Goal: Information Seeking & Learning: Learn about a topic

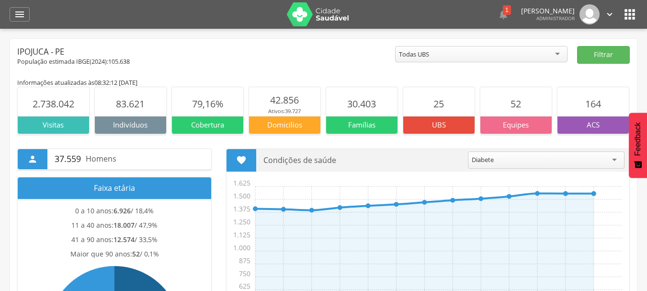
click at [293, 48] on div "Ipojuca - PE" at bounding box center [206, 51] width 378 height 11
click at [23, 15] on icon "" at bounding box center [19, 14] width 11 height 11
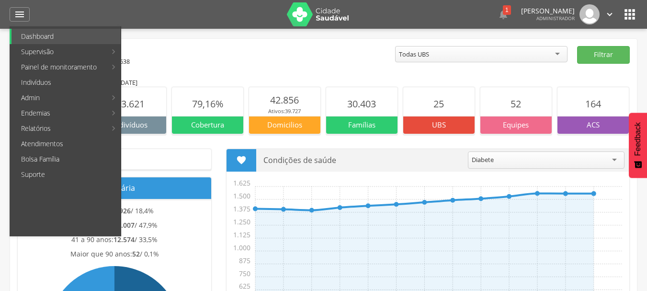
click at [338, 47] on div "Ipojuca - PE" at bounding box center [206, 51] width 378 height 11
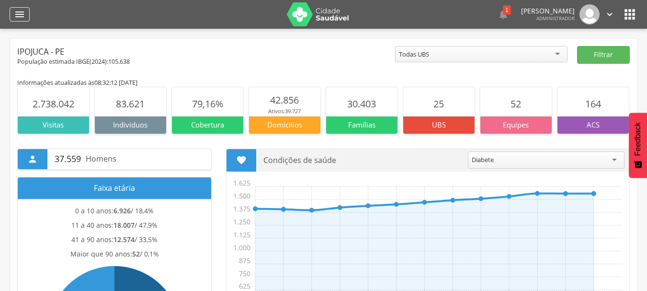
click at [23, 17] on icon "" at bounding box center [19, 14] width 11 height 11
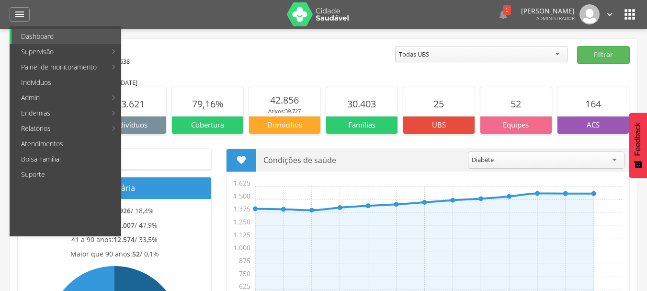
click at [291, 49] on div "Ipojuca - PE" at bounding box center [206, 51] width 378 height 11
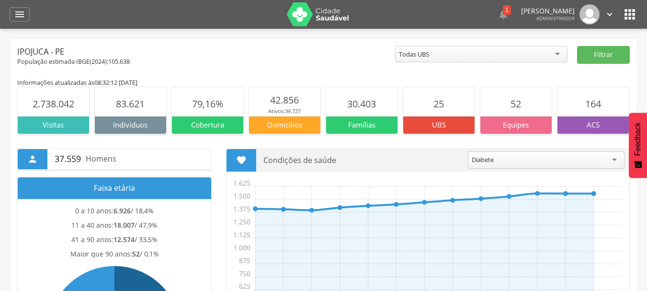
click at [17, 23] on div " Dashboard Supervisão Produtividade Mapa da cidade Mapa de cobertura Ranking A…" at bounding box center [324, 14] width 628 height 29
click at [20, 15] on icon "" at bounding box center [19, 14] width 11 height 11
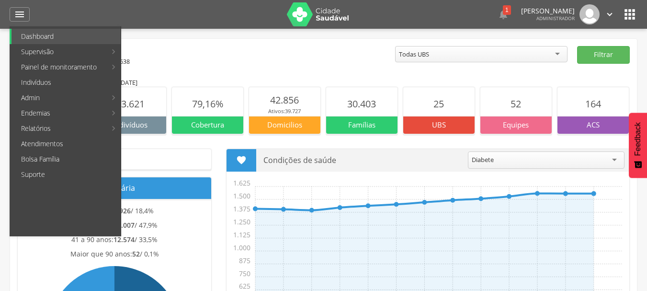
click at [299, 46] on div "Ipojuca - PE" at bounding box center [206, 51] width 378 height 11
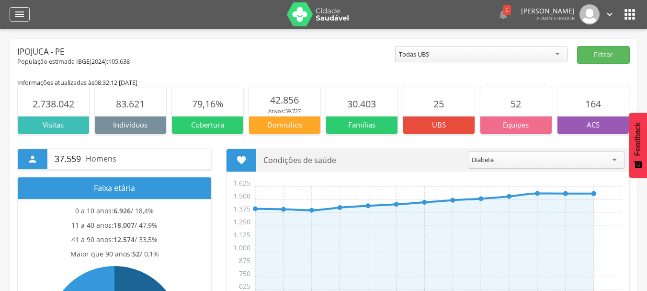
click at [18, 19] on icon "" at bounding box center [19, 14] width 11 height 11
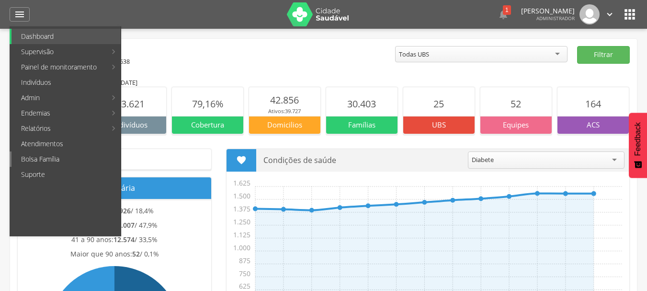
click at [70, 160] on link "Bolsa Família" at bounding box center [65, 158] width 109 height 15
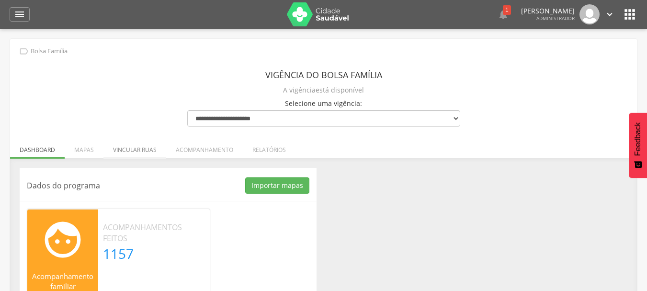
click at [131, 150] on li "Vincular ruas" at bounding box center [134, 147] width 63 height 23
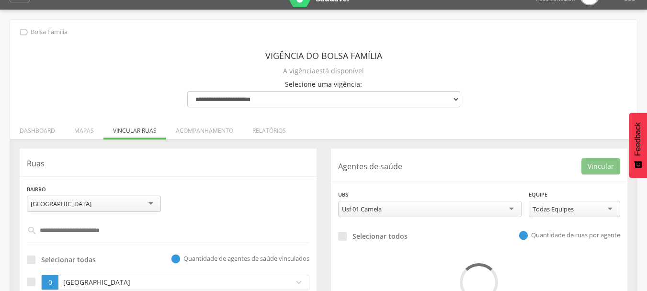
click at [265, 181] on div "**********" at bounding box center [168, 227] width 297 height 158
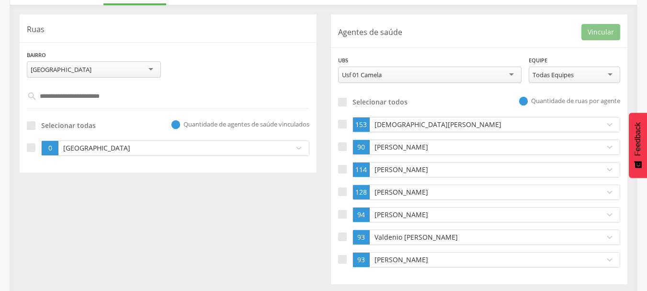
scroll to position [157, 0]
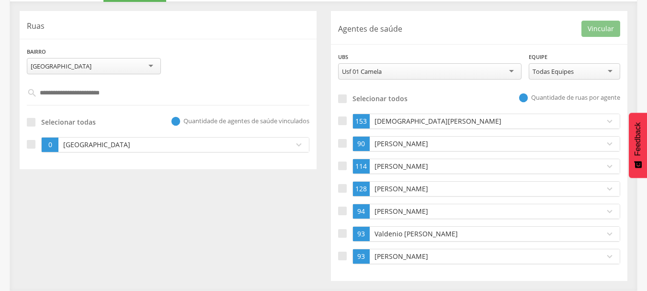
click at [105, 91] on input "text" at bounding box center [168, 93] width 262 height 16
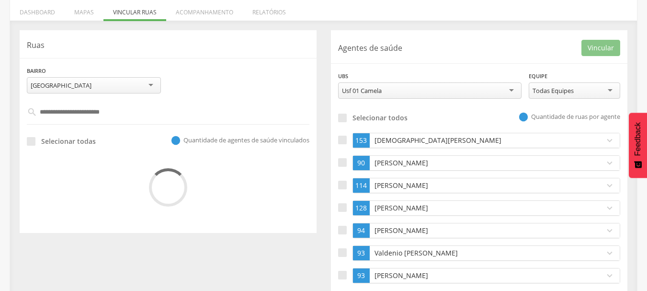
click at [14, 39] on div "**********" at bounding box center [167, 131] width 311 height 203
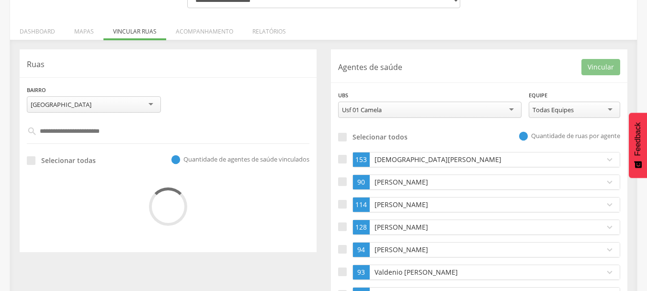
scroll to position [99, 0]
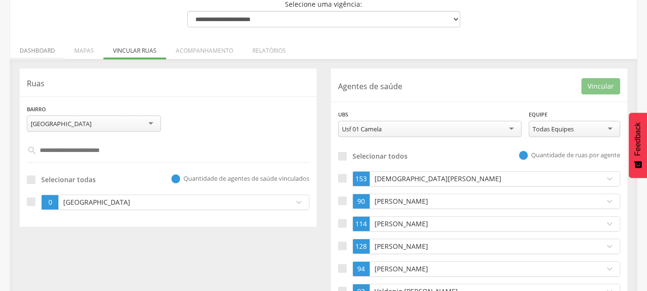
click at [42, 54] on li "Dashboard" at bounding box center [37, 48] width 55 height 23
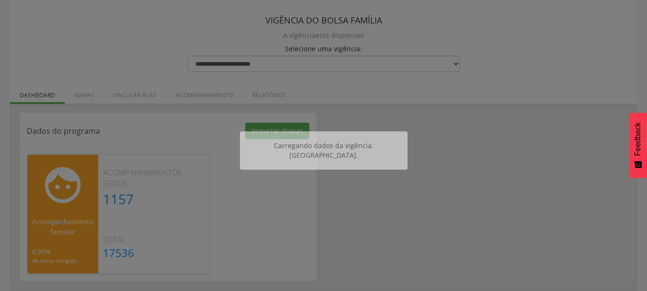
scroll to position [55, 0]
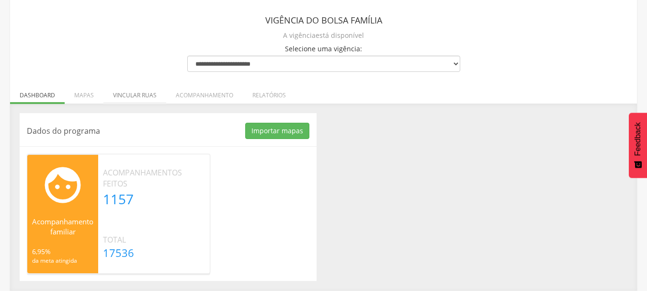
click at [137, 98] on li "Vincular ruas" at bounding box center [134, 92] width 63 height 23
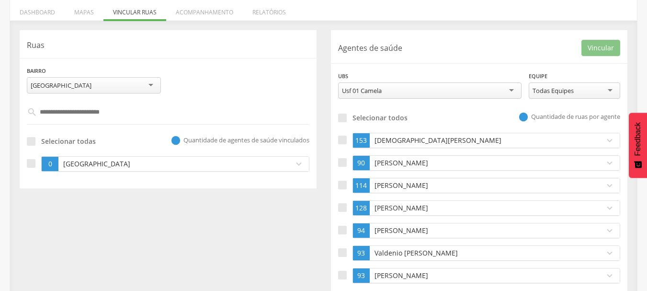
scroll to position [157, 0]
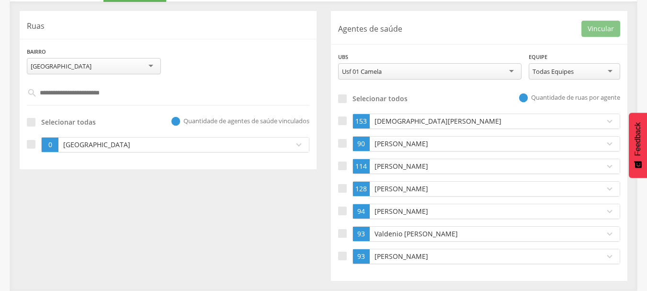
click at [405, 74] on div "Usf 01 Camela" at bounding box center [429, 71] width 183 height 16
click at [360, 88] on div "**********" at bounding box center [479, 70] width 297 height 37
click at [324, 14] on div "**********" at bounding box center [479, 146] width 311 height 270
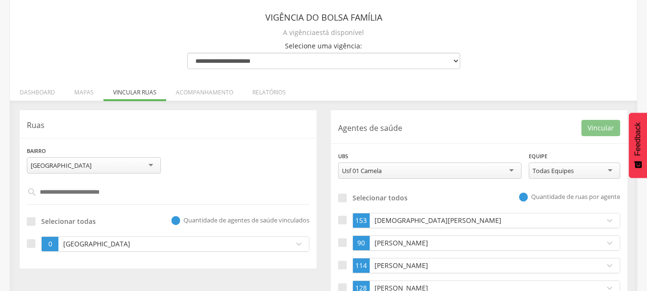
click at [544, 74] on div "**********" at bounding box center [323, 185] width 627 height 408
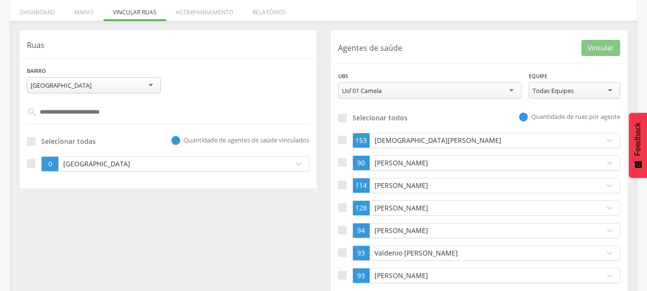
scroll to position [157, 0]
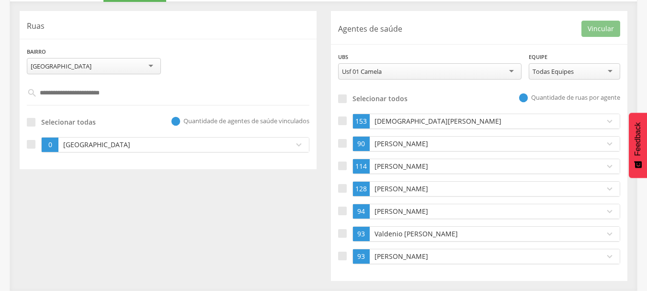
click at [438, 237] on p "Valdenio [PERSON_NAME]" at bounding box center [485, 234] width 226 height 10
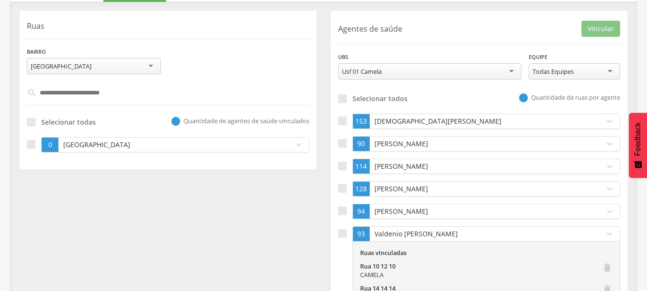
click at [438, 237] on p "Valdenio [PERSON_NAME]" at bounding box center [485, 234] width 226 height 10
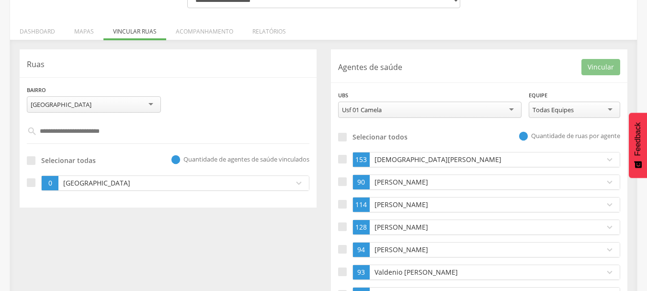
scroll to position [99, 0]
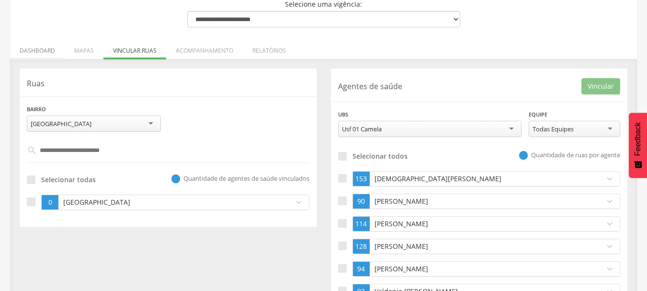
click at [33, 53] on li "Dashboard" at bounding box center [37, 48] width 55 height 23
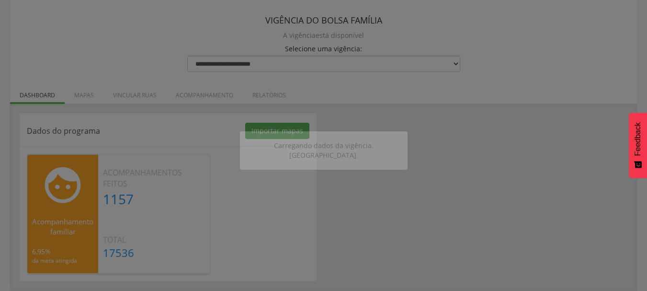
scroll to position [55, 0]
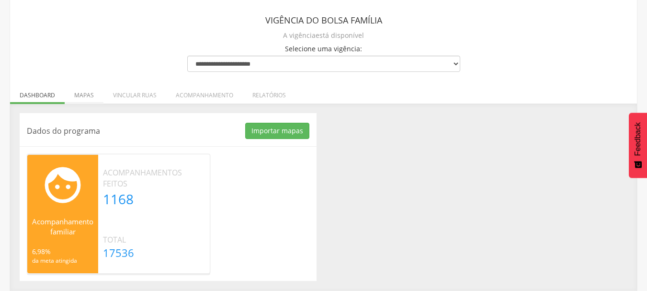
click at [83, 96] on li "Mapas" at bounding box center [84, 92] width 39 height 23
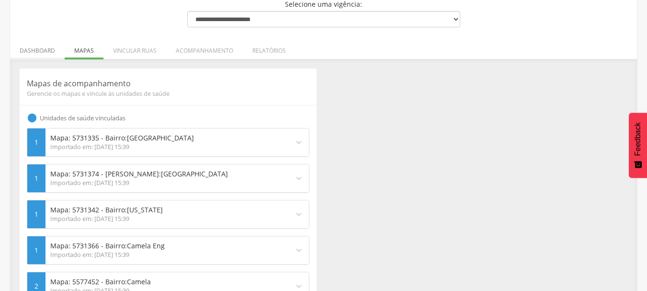
click at [44, 52] on li "Dashboard" at bounding box center [37, 48] width 55 height 23
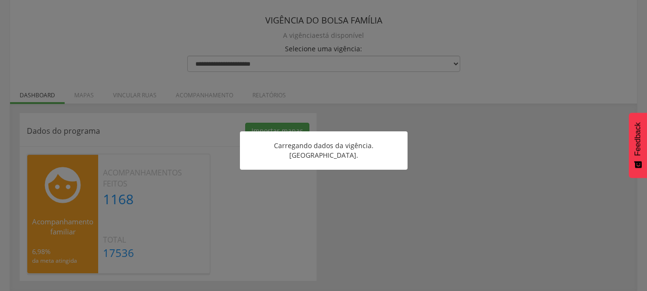
scroll to position [55, 0]
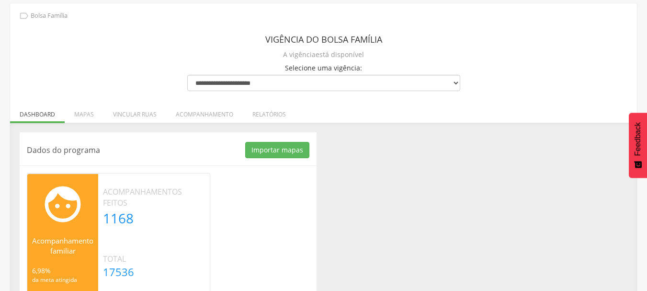
click at [44, 52] on div "**********" at bounding box center [323, 156] width 627 height 306
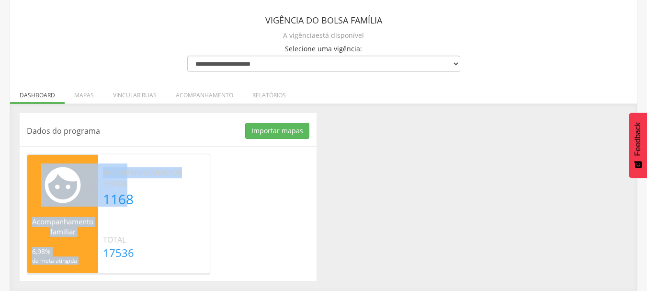
drag, startPoint x: 224, startPoint y: 112, endPoint x: 324, endPoint y: 147, distance: 106.2
click at [324, 147] on div "Dados do programa Importar mapas As ruas do(s) mapa(s) estão sendo processadas.…" at bounding box center [323, 196] width 627 height 187
click at [407, 156] on div "Dados do programa Importar mapas As ruas do(s) mapa(s) estão sendo processadas.…" at bounding box center [323, 197] width 622 height 168
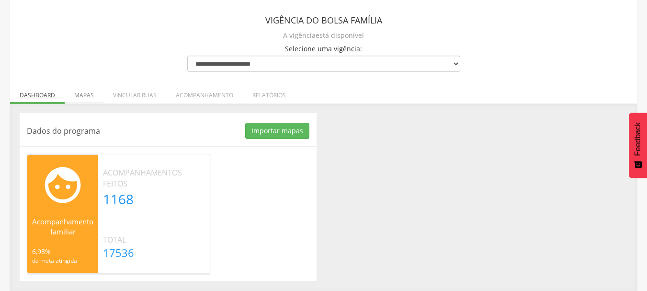
click at [84, 94] on li "Mapas" at bounding box center [84, 92] width 39 height 23
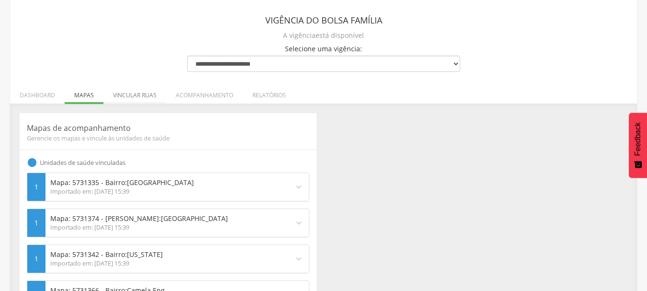
click at [136, 94] on li "Vincular ruas" at bounding box center [134, 92] width 63 height 23
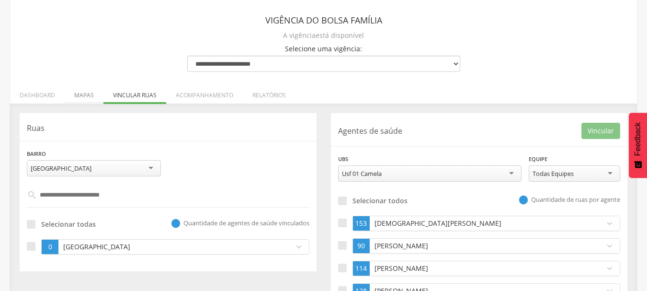
click at [83, 97] on li "Mapas" at bounding box center [84, 92] width 39 height 23
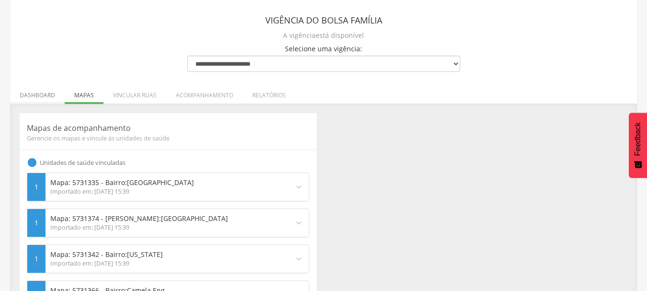
click at [40, 97] on li "Dashboard" at bounding box center [37, 92] width 55 height 23
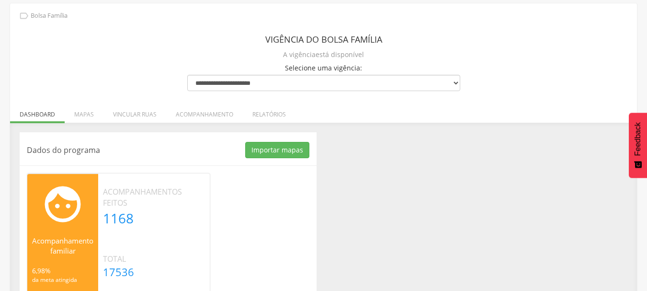
click at [9, 47] on div " Supervisão  Distritos  Ubs adicionar ubs  Coordenador: - Ipojuca / PE Inte…" at bounding box center [323, 138] width 647 height 291
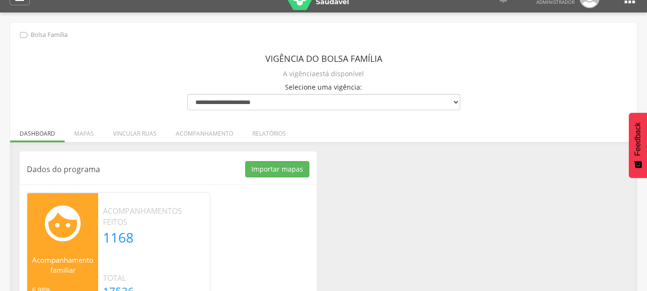
scroll to position [0, 0]
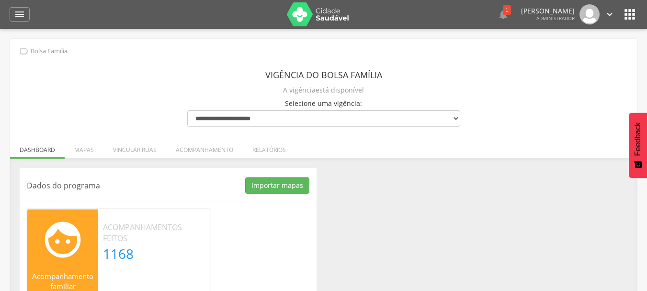
click at [20, 4] on div " Dashboard Supervisão Produtividade Mapa da cidade Mapa de cobertura Ranking A…" at bounding box center [324, 14] width 628 height 29
click at [20, 10] on icon "" at bounding box center [19, 14] width 11 height 11
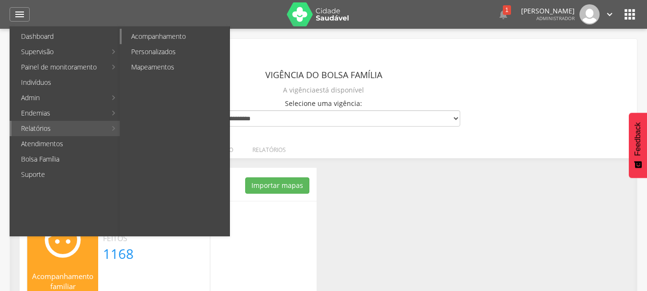
click at [172, 33] on link "Acompanhamento" at bounding box center [176, 36] width 108 height 15
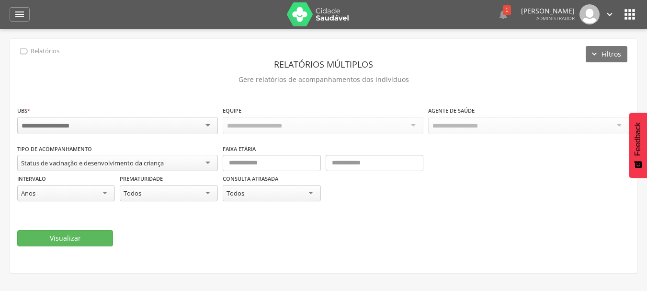
click at [216, 55] on div "**********" at bounding box center [323, 156] width 627 height 234
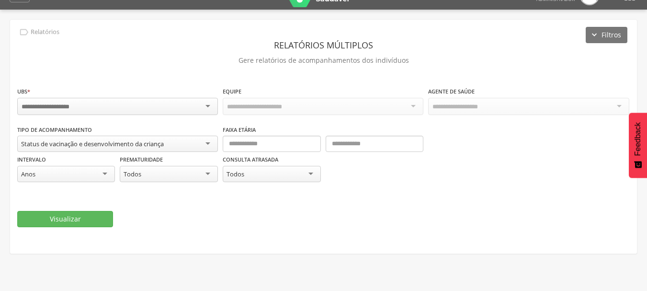
scroll to position [29, 0]
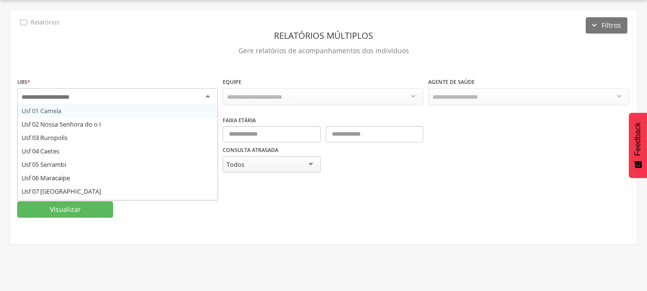
click at [77, 98] on input "select-one" at bounding box center [53, 97] width 63 height 9
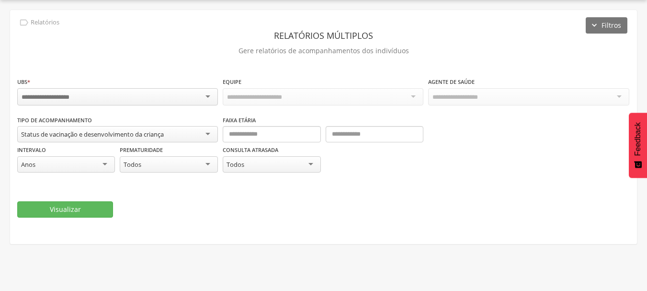
click at [122, 55] on p "Gere relatórios de acompanhamentos dos indivíduos" at bounding box center [323, 50] width 612 height 13
click at [187, 56] on p "Gere relatórios de acompanhamentos dos indivíduos" at bounding box center [323, 50] width 612 height 13
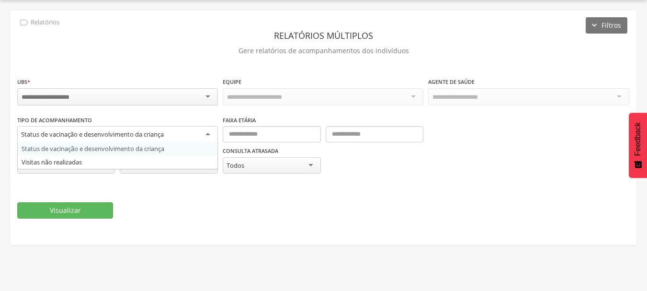
click at [92, 131] on div "Status de vacinação e desenvolvimento da criança" at bounding box center [92, 134] width 143 height 9
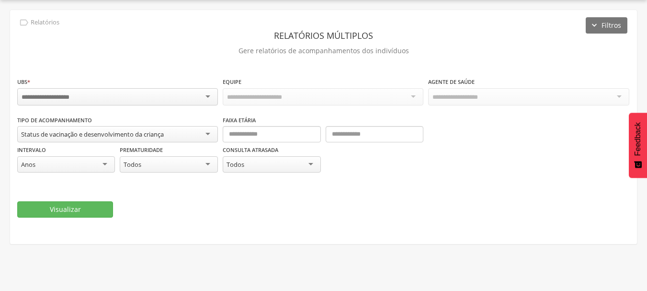
click at [200, 44] on p "Gere relatórios de acompanhamentos dos indivíduos" at bounding box center [323, 50] width 612 height 13
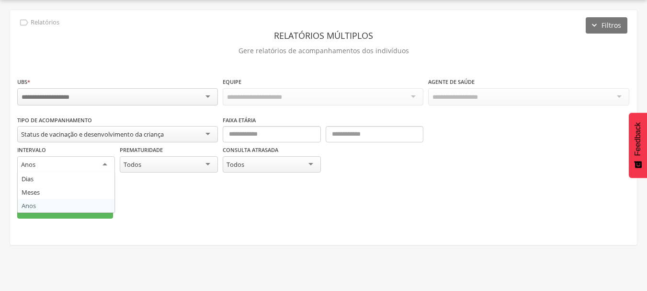
click at [78, 165] on div "Anos" at bounding box center [66, 164] width 98 height 17
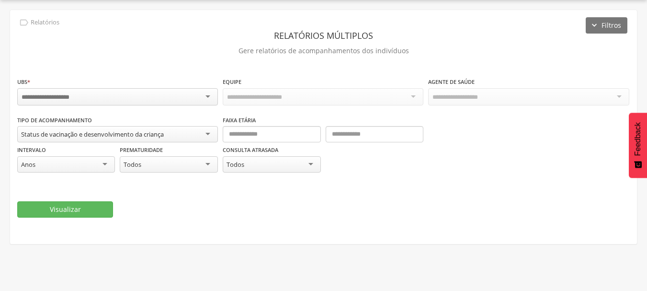
click at [78, 165] on div "Anos" at bounding box center [66, 164] width 98 height 16
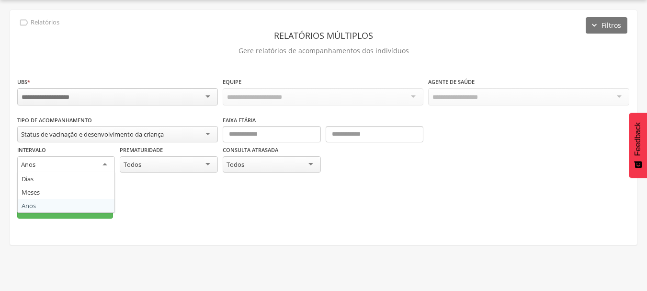
click at [141, 168] on div "Todos" at bounding box center [133, 164] width 18 height 9
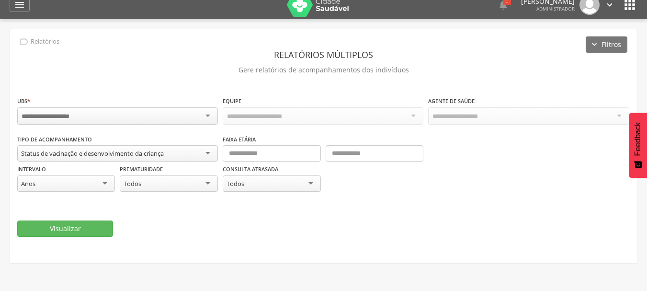
scroll to position [0, 0]
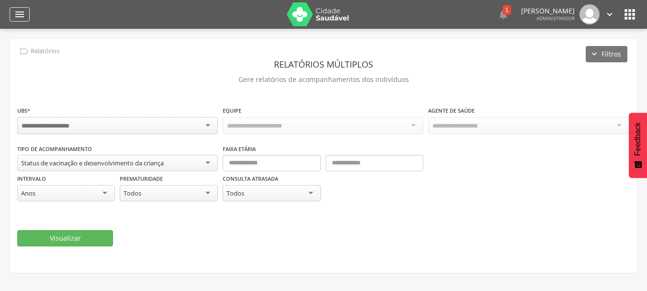
click at [19, 17] on icon "" at bounding box center [19, 14] width 11 height 11
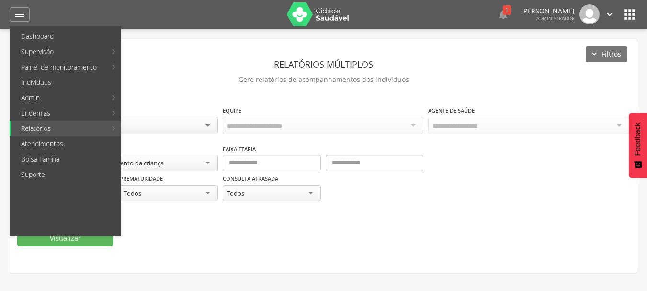
click at [475, 43] on div "**********" at bounding box center [323, 156] width 627 height 234
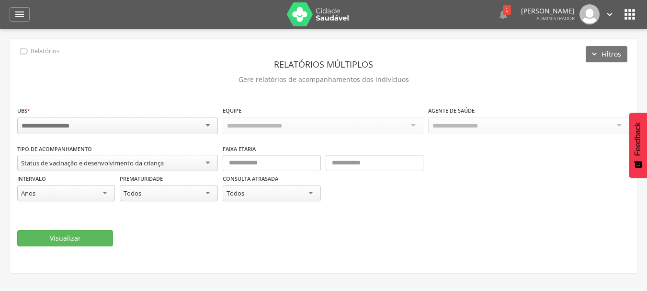
click at [555, 49] on div "**********" at bounding box center [323, 156] width 627 height 234
click at [21, 14] on icon "" at bounding box center [19, 14] width 11 height 11
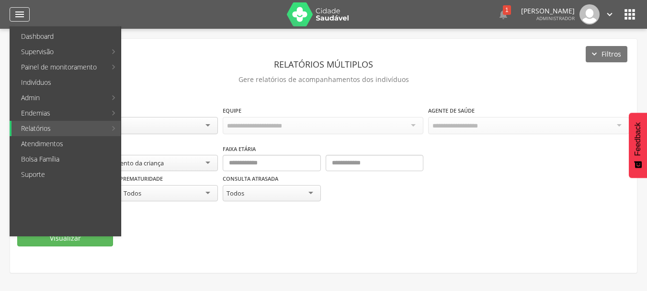
click at [21, 14] on icon "" at bounding box center [19, 14] width 11 height 11
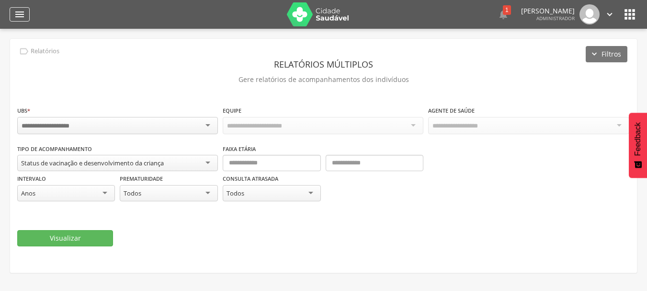
click at [17, 19] on icon "" at bounding box center [19, 14] width 11 height 11
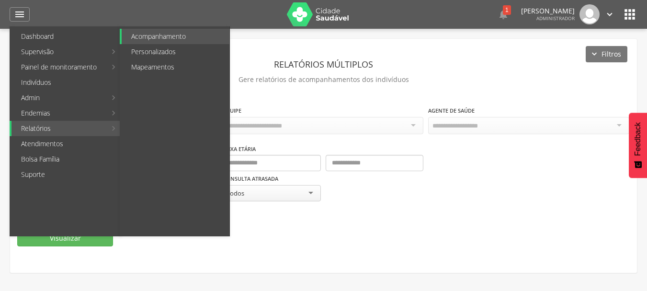
click at [47, 133] on link "Relatórios" at bounding box center [58, 128] width 95 height 15
click at [167, 50] on link "Personalizados" at bounding box center [176, 51] width 108 height 15
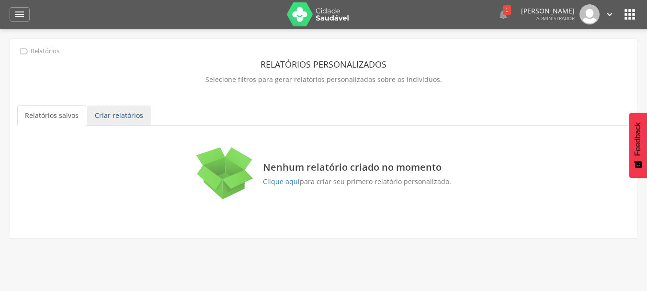
click at [127, 114] on link "Criar relatórios" at bounding box center [119, 115] width 64 height 20
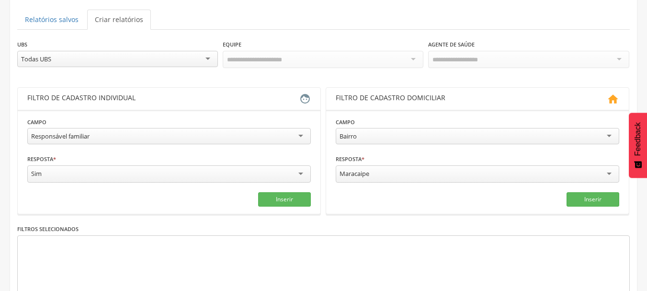
scroll to position [115, 0]
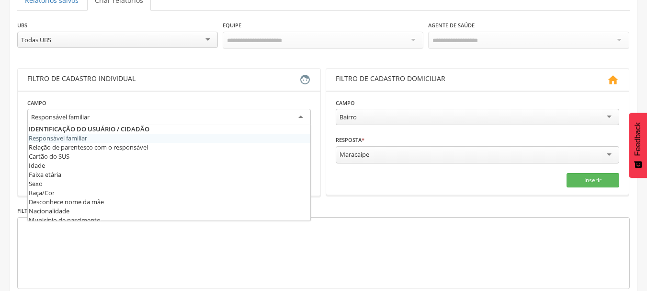
click at [93, 122] on div "Responsável familiar" at bounding box center [168, 117] width 283 height 17
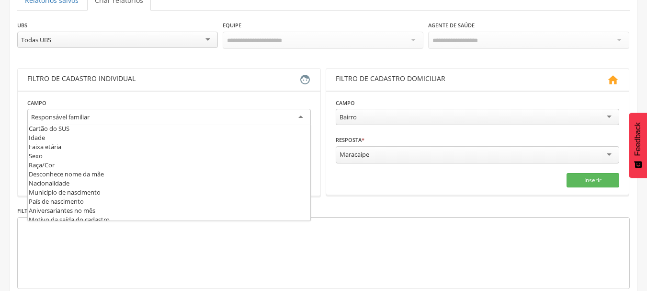
scroll to position [0, 0]
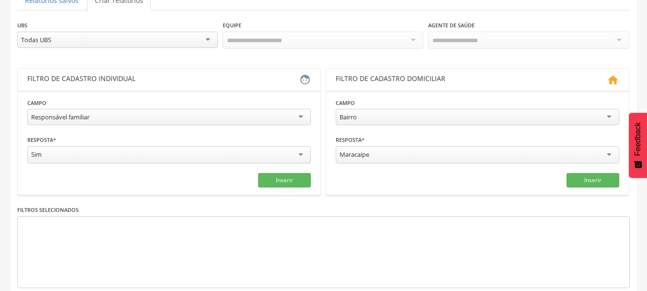
click at [75, 135] on fieldset "**********" at bounding box center [168, 143] width 283 height 90
click at [375, 113] on div "Bairro" at bounding box center [477, 117] width 283 height 16
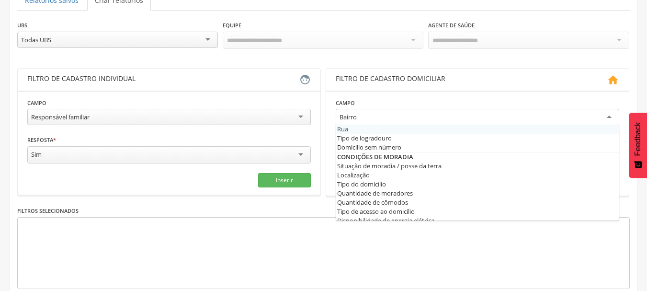
scroll to position [9, 0]
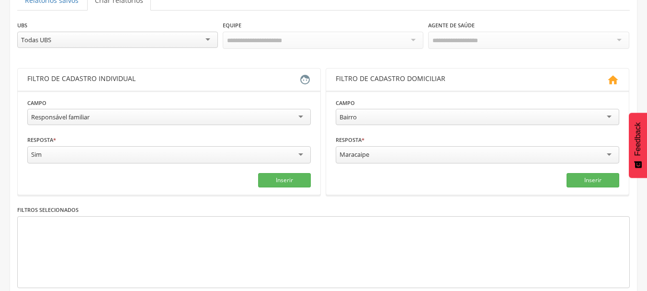
click at [366, 128] on fieldset "Campo ****** Bairro Bairro Rua Tipo de logradouro Domicílio sem número Situação…" at bounding box center [477, 143] width 283 height 90
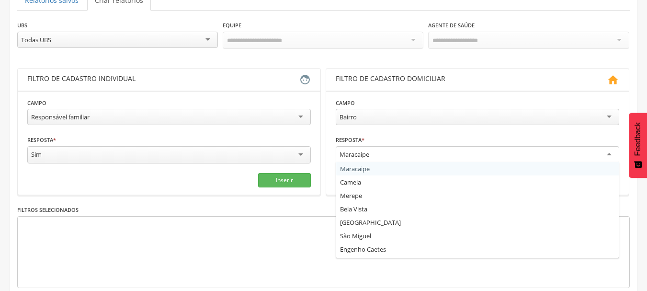
click at [379, 156] on div "Maracaipe" at bounding box center [477, 154] width 283 height 17
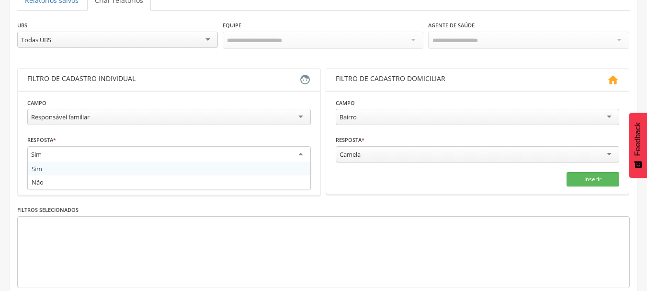
click at [114, 151] on div "Sim" at bounding box center [168, 154] width 283 height 17
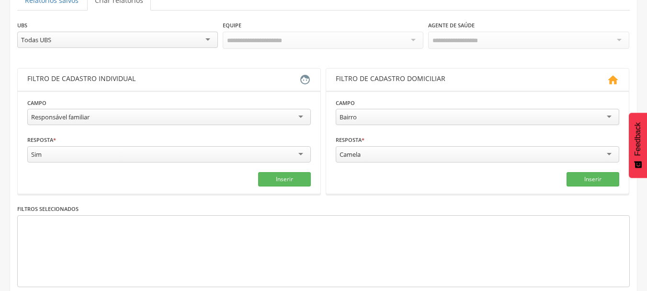
click at [114, 151] on div "Sim" at bounding box center [168, 154] width 283 height 16
click at [9, 142] on div " Supervisão  Distritos  Ubs adicionar ubs  Coordenador: - Ipojuca / PE Inte…" at bounding box center [323, 59] width 647 height 291
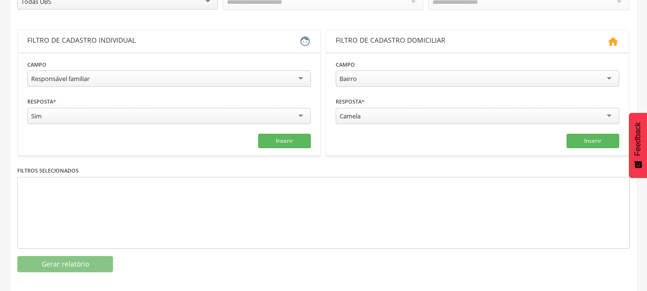
scroll to position [160, 0]
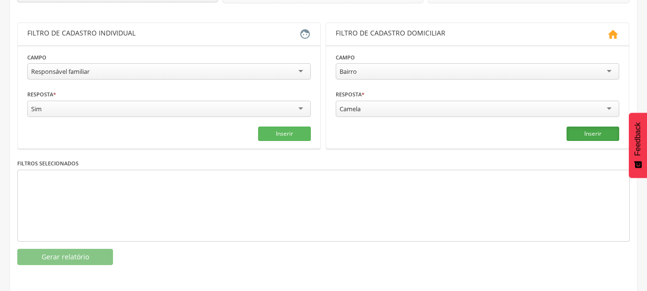
click at [603, 131] on button "Inserir" at bounding box center [593, 133] width 53 height 14
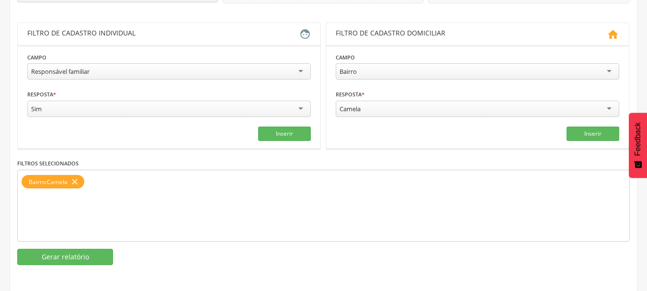
click at [102, 179] on div "Bairro : Camela close" at bounding box center [323, 206] width 612 height 72
click at [53, 262] on button "Gerar relatório" at bounding box center [65, 257] width 96 height 16
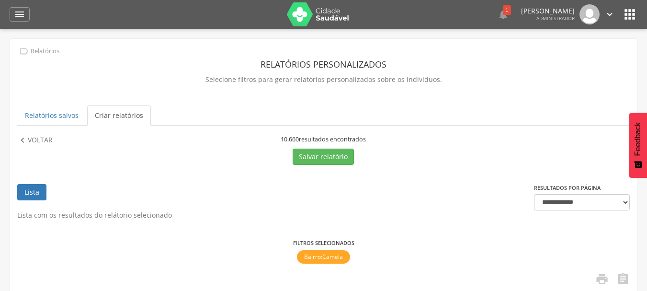
scroll to position [19, 0]
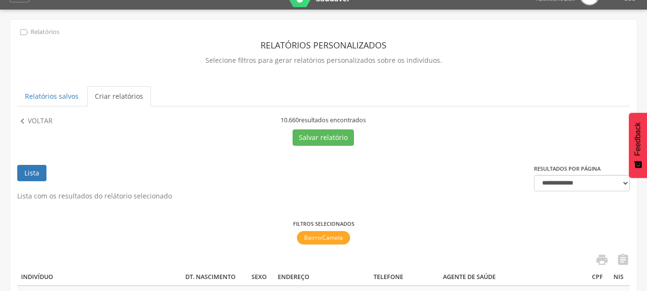
click at [279, 139] on div "Salvar relatório" at bounding box center [323, 137] width 304 height 16
click at [497, 100] on ul "Relatórios salvos Criar relatórios" at bounding box center [323, 96] width 612 height 20
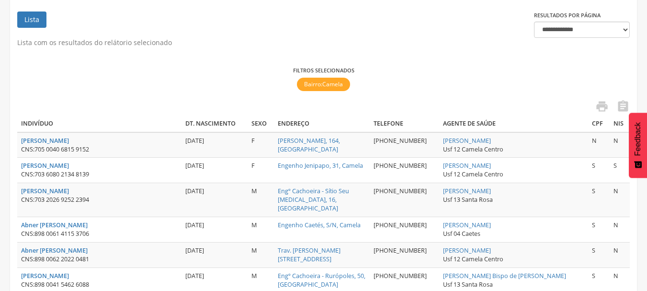
scroll to position [192, 0]
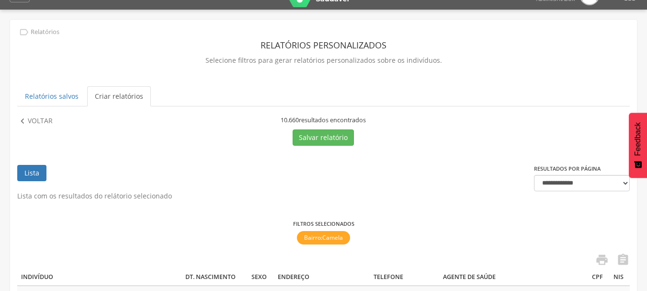
scroll to position [38, 0]
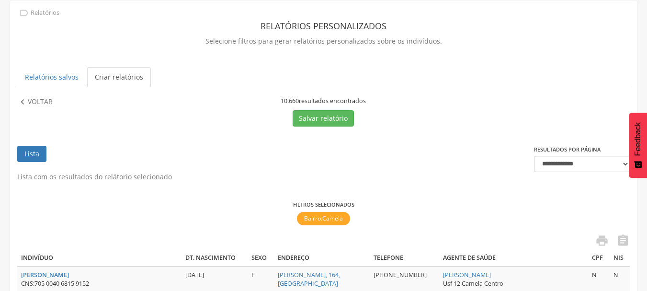
click at [228, 146] on ul "Lista" at bounding box center [275, 159] width 517 height 26
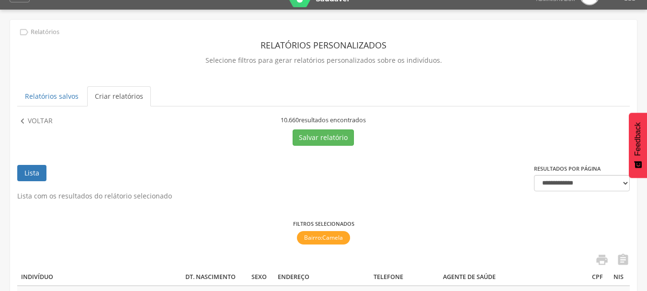
scroll to position [0, 0]
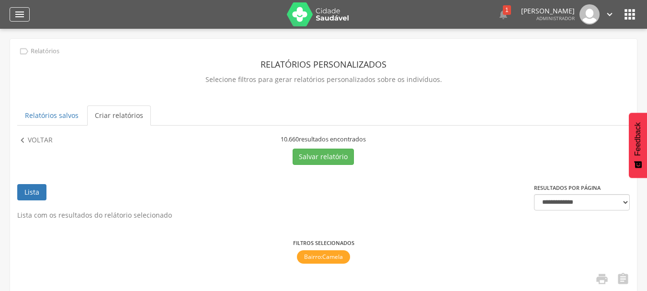
click at [20, 14] on icon "" at bounding box center [19, 14] width 11 height 11
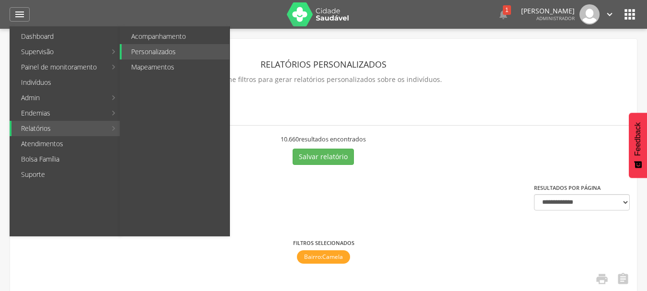
click at [52, 133] on link "Relatórios" at bounding box center [58, 128] width 95 height 15
click at [160, 48] on link "Personalizados" at bounding box center [176, 51] width 108 height 15
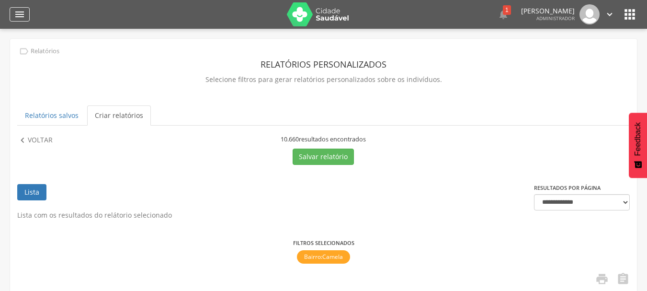
click at [19, 15] on icon "" at bounding box center [19, 14] width 11 height 11
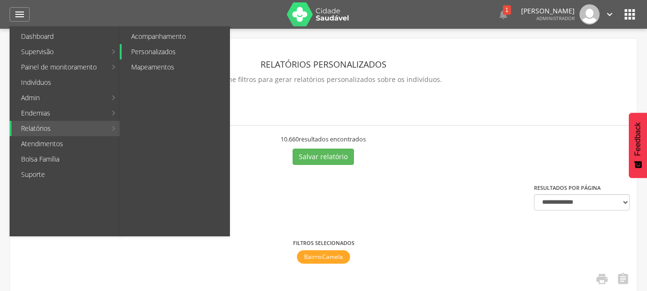
click at [152, 50] on link "Personalizados" at bounding box center [176, 51] width 108 height 15
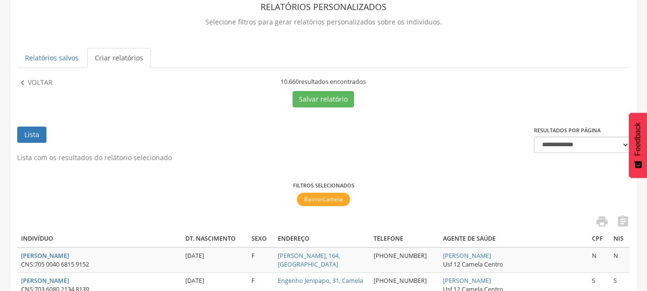
scroll to position [38, 0]
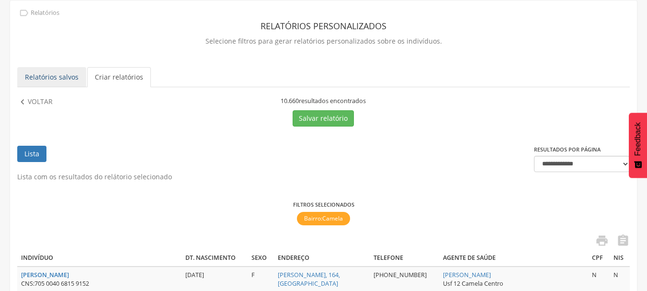
click at [45, 72] on link "Relatórios salvos" at bounding box center [51, 77] width 69 height 20
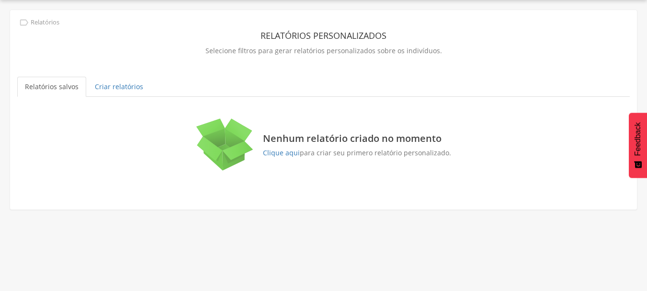
scroll to position [10, 0]
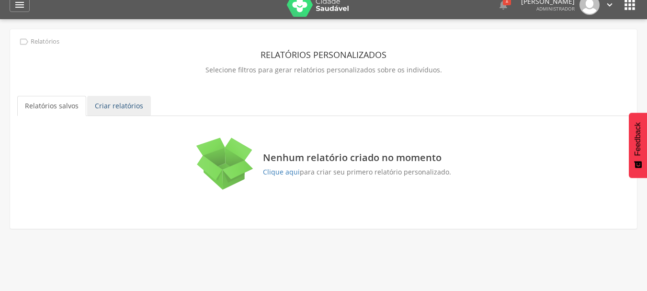
click at [115, 104] on link "Criar relatórios" at bounding box center [119, 106] width 64 height 20
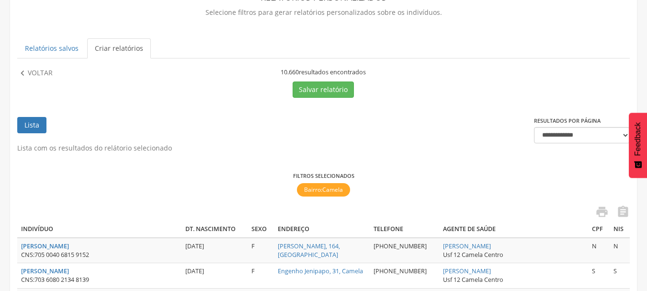
scroll to position [0, 0]
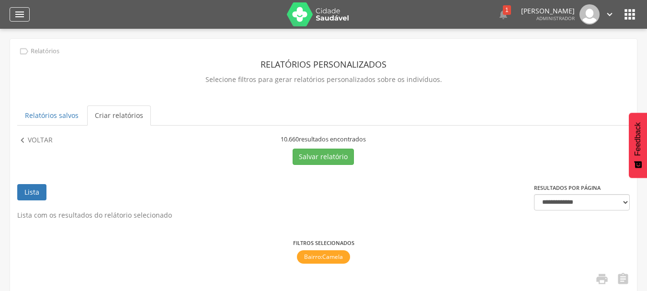
click at [18, 13] on icon "" at bounding box center [19, 14] width 11 height 11
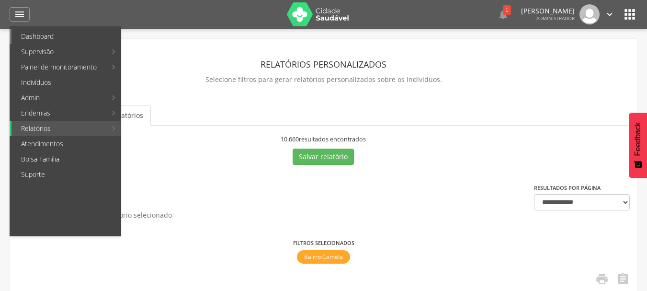
click at [39, 39] on link "Dashboard" at bounding box center [65, 36] width 109 height 15
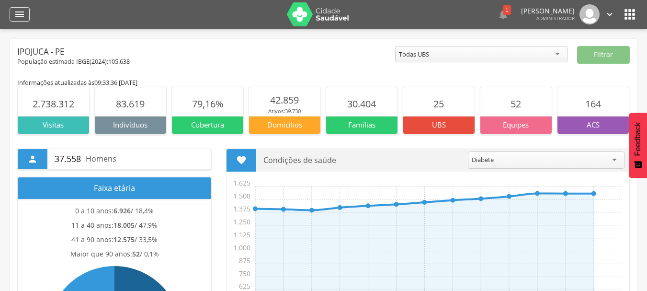
click at [16, 12] on icon "" at bounding box center [19, 14] width 11 height 11
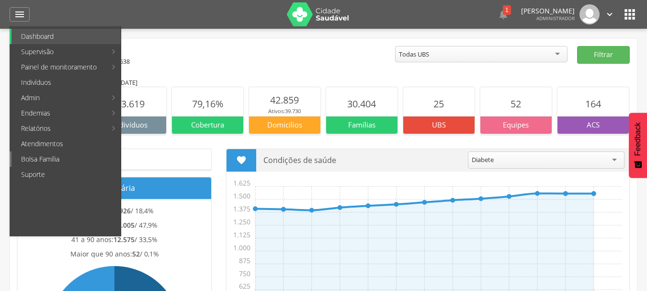
click at [51, 159] on link "Bolsa Família" at bounding box center [65, 158] width 109 height 15
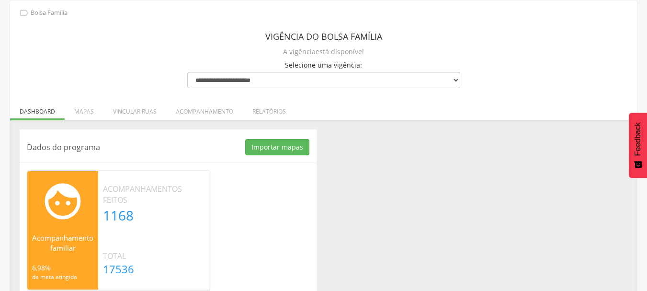
scroll to position [55, 0]
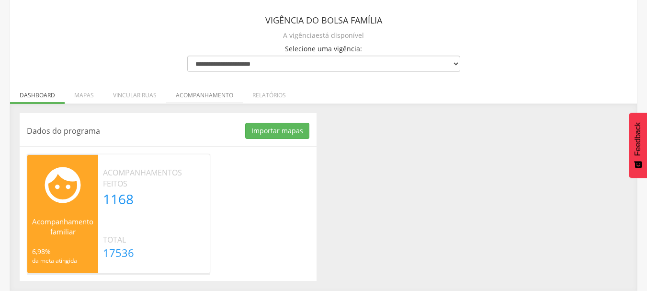
click at [192, 90] on li "Acompanhamento" at bounding box center [204, 92] width 77 height 23
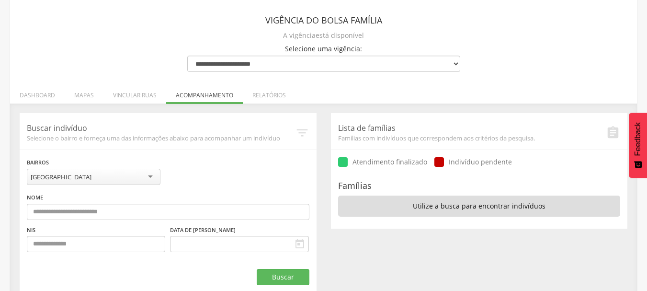
scroll to position [73, 0]
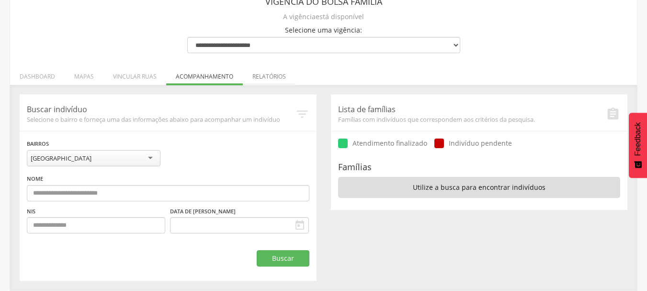
click at [261, 79] on li "Relatórios" at bounding box center [269, 74] width 53 height 23
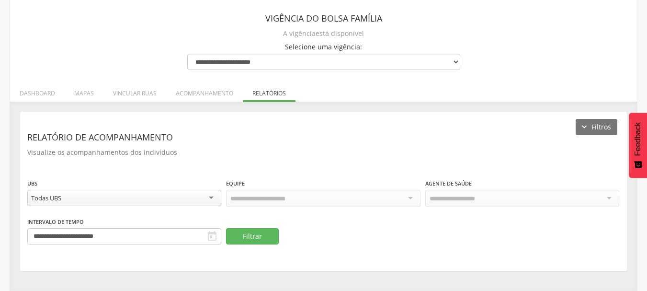
scroll to position [56, 0]
click at [47, 94] on li "Dashboard" at bounding box center [37, 91] width 55 height 23
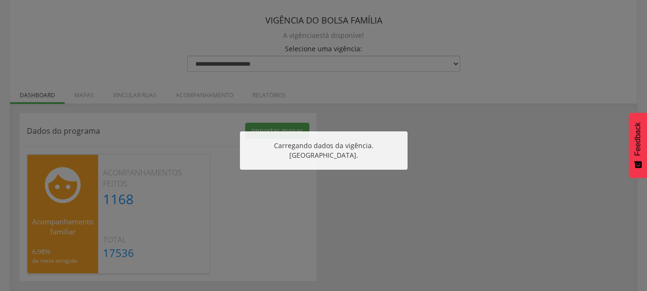
scroll to position [55, 0]
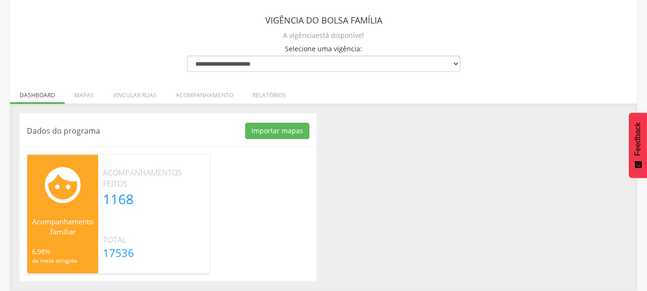
click at [57, 200] on icon "" at bounding box center [62, 184] width 71 height 43
click at [79, 96] on li "Mapas" at bounding box center [84, 92] width 39 height 23
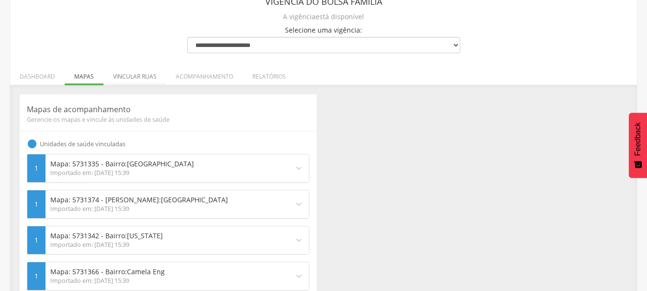
click at [137, 74] on li "Vincular ruas" at bounding box center [134, 74] width 63 height 23
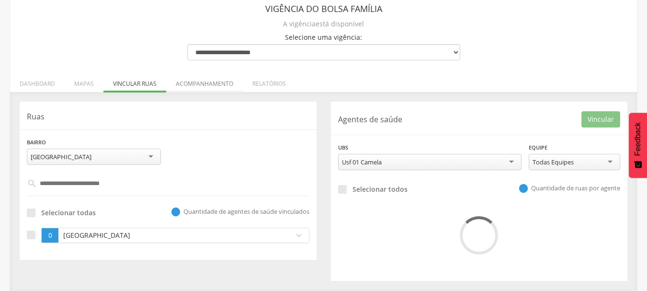
click at [207, 87] on li "Acompanhamento" at bounding box center [204, 81] width 77 height 23
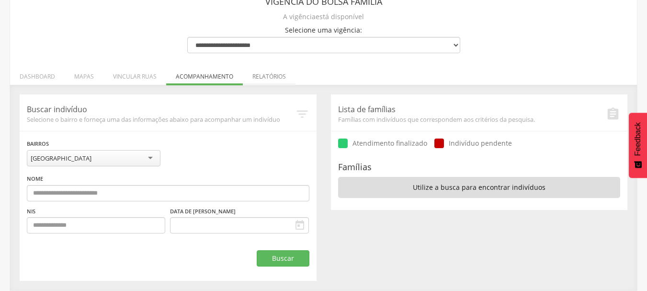
click at [264, 74] on li "Relatórios" at bounding box center [269, 74] width 53 height 23
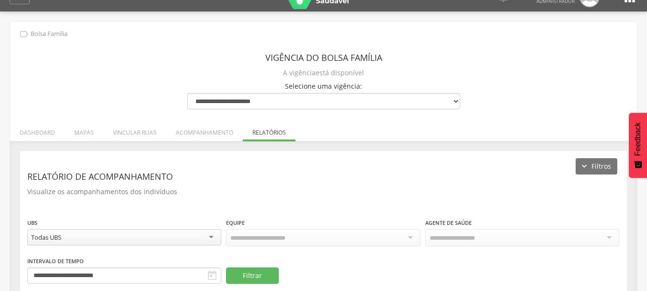
scroll to position [0, 0]
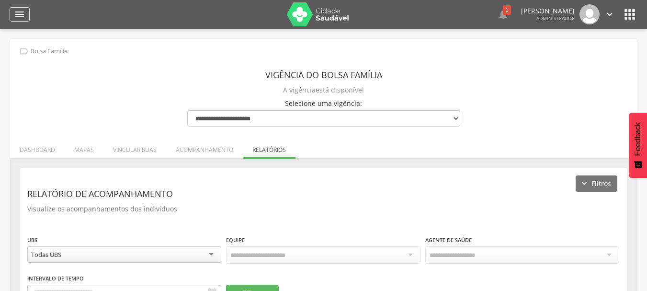
click at [22, 10] on icon "" at bounding box center [19, 14] width 11 height 11
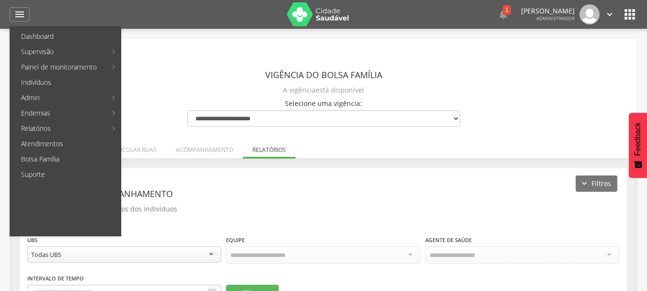
click at [624, 18] on icon "" at bounding box center [629, 14] width 15 height 15
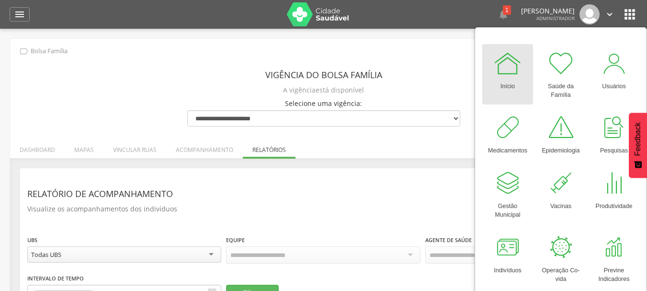
click at [526, 13] on p "[PERSON_NAME]" at bounding box center [548, 11] width 54 height 7
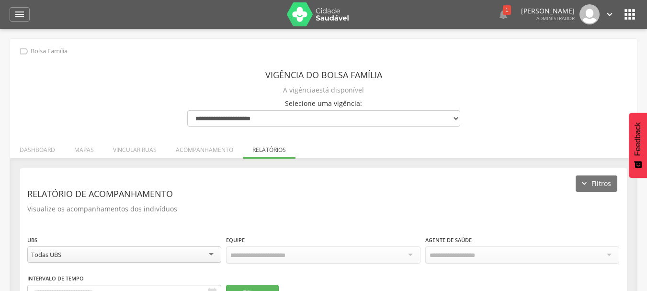
click at [608, 12] on icon "" at bounding box center [609, 14] width 11 height 11
click at [20, 11] on icon "" at bounding box center [19, 14] width 11 height 11
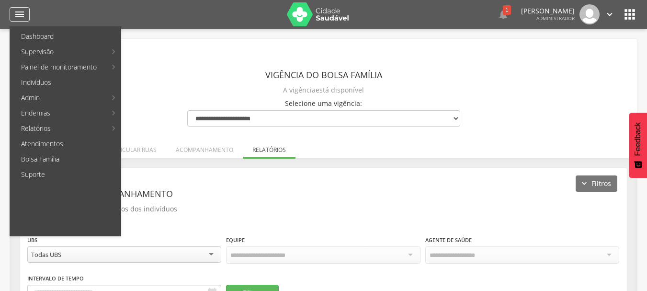
click at [20, 13] on icon "" at bounding box center [19, 14] width 11 height 11
click at [27, 11] on div "" at bounding box center [20, 14] width 20 height 14
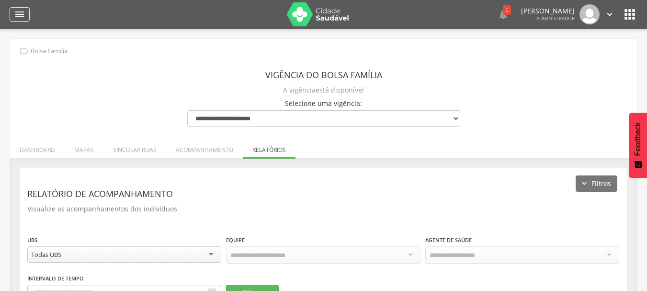
click at [22, 8] on div "" at bounding box center [20, 14] width 20 height 14
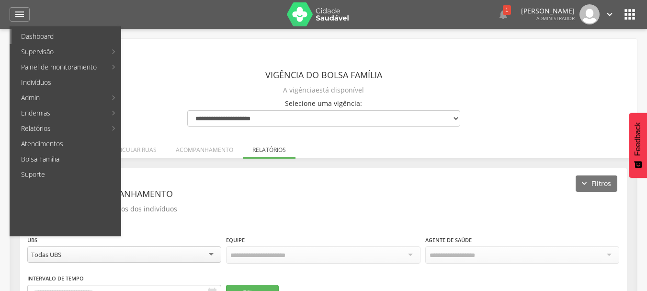
click at [34, 32] on link "Dashboard" at bounding box center [65, 36] width 109 height 15
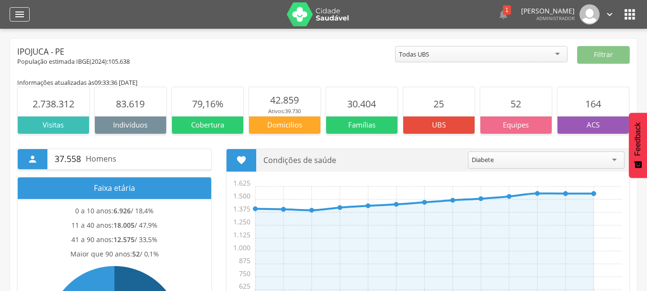
click at [16, 10] on icon "" at bounding box center [19, 14] width 11 height 11
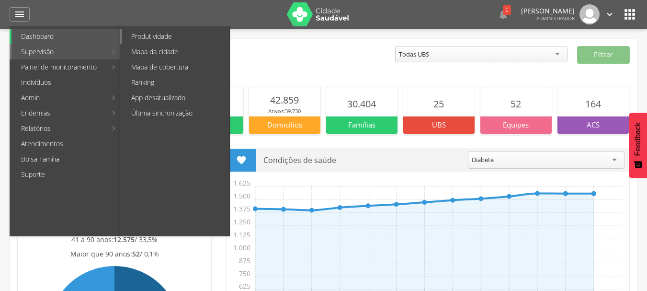
click at [156, 32] on link "Produtividade" at bounding box center [176, 36] width 108 height 15
type input "**********"
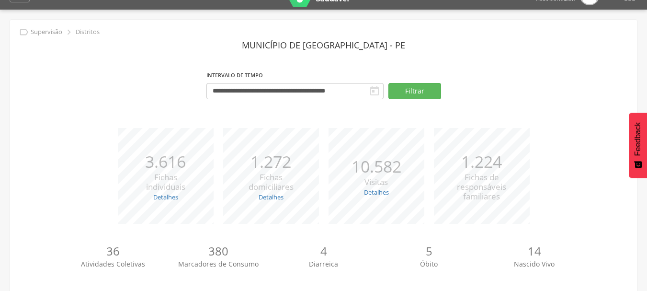
click at [87, 88] on div "**********" at bounding box center [323, 88] width 612 height 41
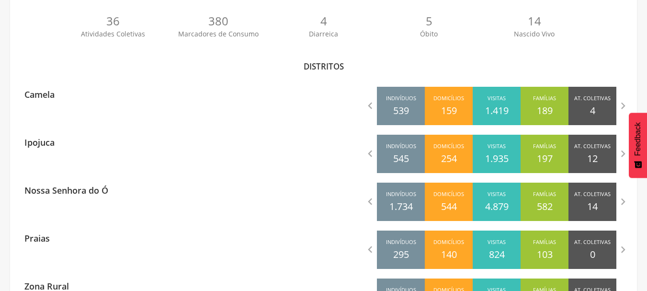
scroll to position [268, 0]
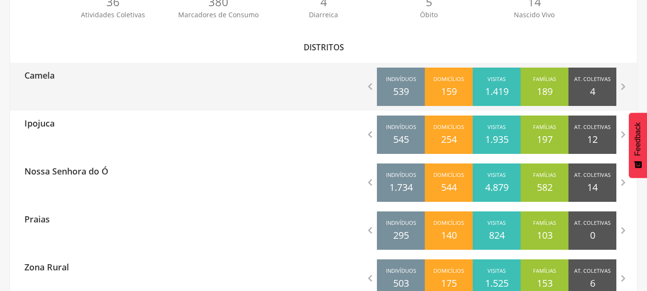
click at [132, 82] on div "Camela" at bounding box center [167, 75] width 314 height 24
type input "**********"
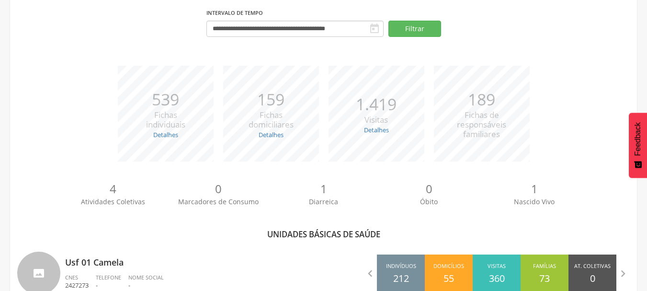
scroll to position [261, 0]
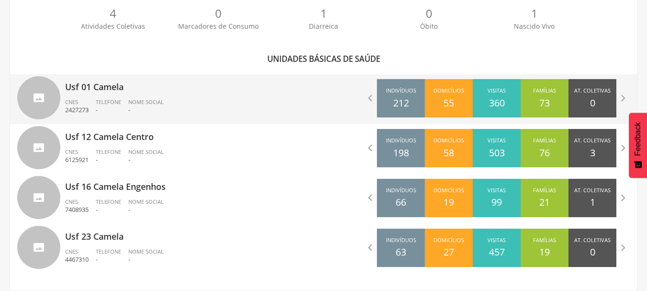
click at [146, 108] on p "-" at bounding box center [145, 109] width 35 height 9
type input "**********"
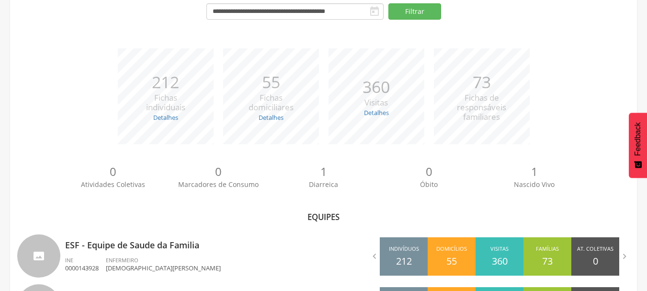
scroll to position [161, 0]
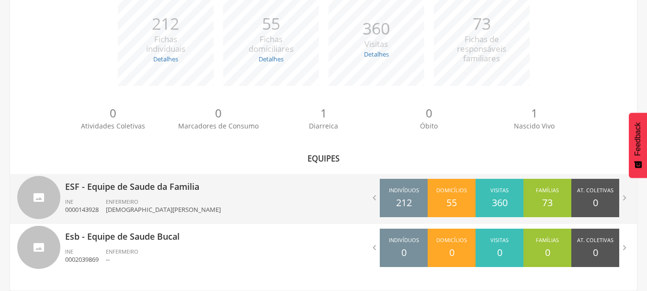
click at [340, 191] on div " Indivíduos 212 Domicílios 55 Visitas 360 Famílias 73 At. Coletivas 0 Consumo …" at bounding box center [481, 198] width 314 height 48
click at [270, 186] on p "ESF - Equipe de Saude da Familia" at bounding box center [190, 183] width 251 height 19
type input "**********"
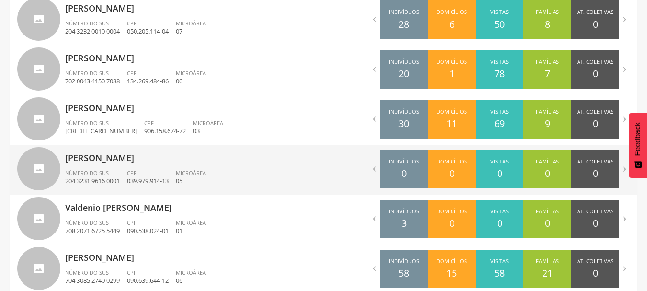
scroll to position [421, 0]
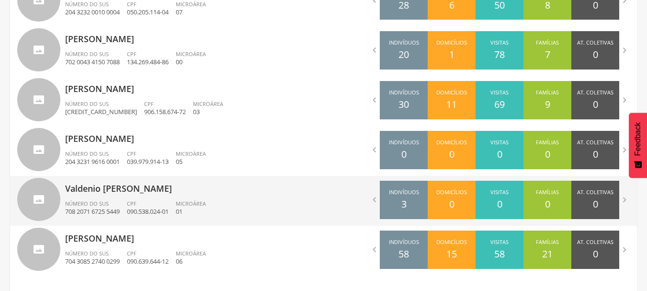
click at [238, 201] on ul "Número do SUS 708 2071 6725 5449 CPF 090.538.024-01 Microárea 01" at bounding box center [190, 210] width 251 height 21
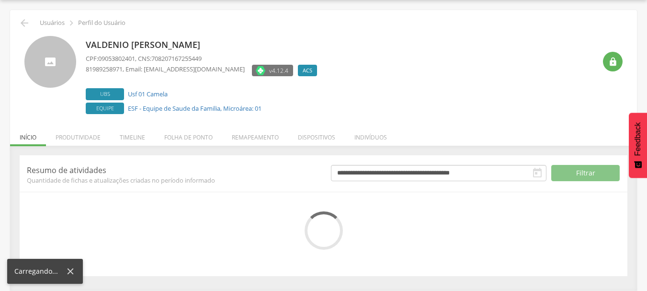
scroll to position [117, 0]
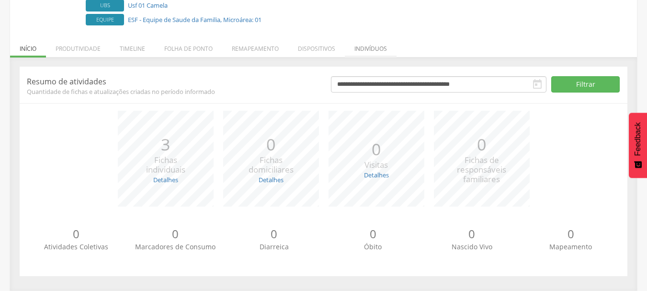
click at [366, 50] on li "Indivíduos" at bounding box center [371, 46] width 52 height 23
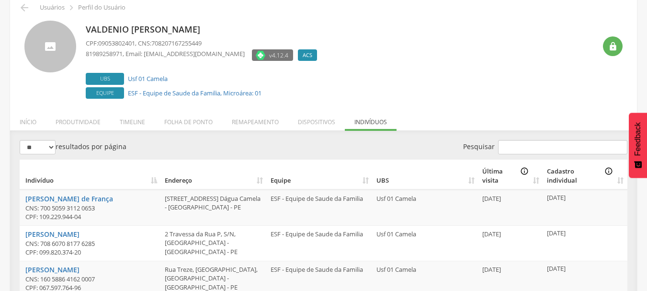
scroll to position [25, 0]
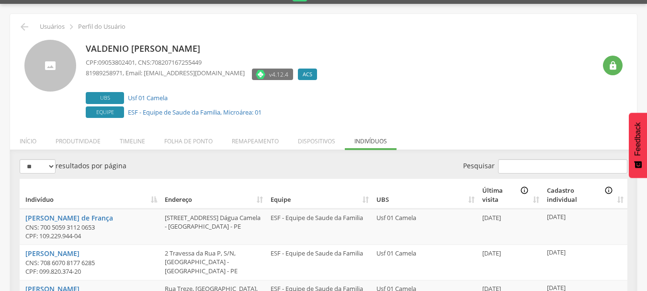
click at [395, 70] on div "Valdenio [PERSON_NAME] CPF: 09053802401 , CNS: 708207167255449 81989258971 , Em…" at bounding box center [341, 80] width 510 height 80
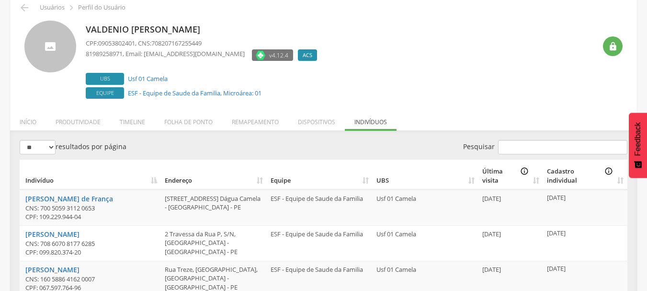
scroll to position [63, 0]
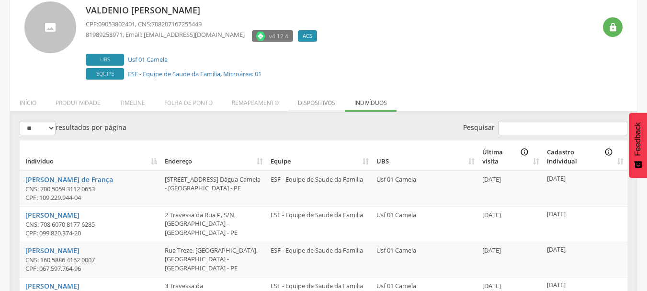
click at [316, 105] on li "Dispositivos" at bounding box center [316, 100] width 57 height 23
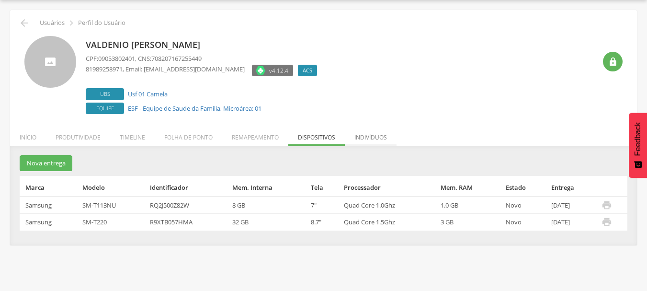
click at [371, 130] on li "Indivíduos" at bounding box center [371, 135] width 52 height 23
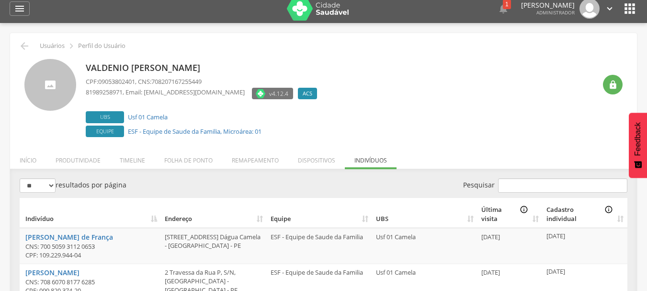
scroll to position [0, 0]
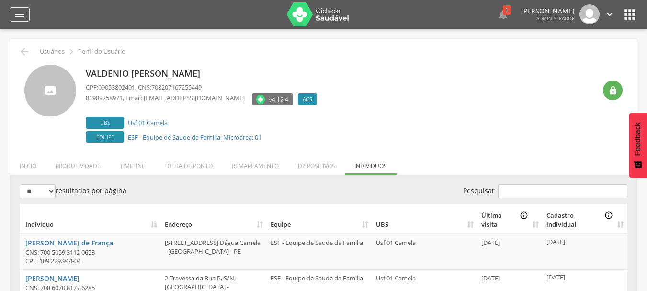
click at [16, 19] on icon "" at bounding box center [19, 14] width 11 height 11
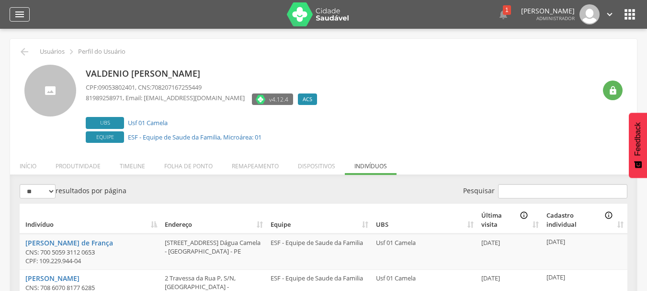
click at [16, 15] on icon "" at bounding box center [19, 14] width 11 height 11
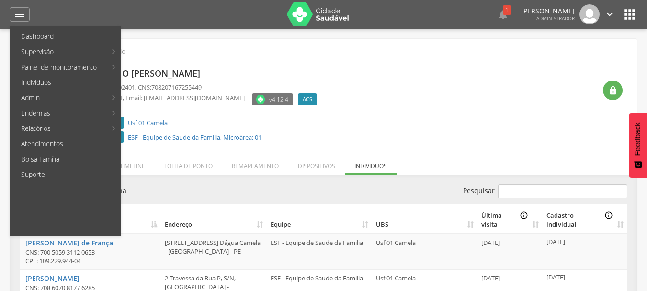
click at [351, 81] on div "Valdenio [PERSON_NAME] CPF: 09053802401 , CNS: 708207167255449 81989258971 , Em…" at bounding box center [341, 105] width 510 height 80
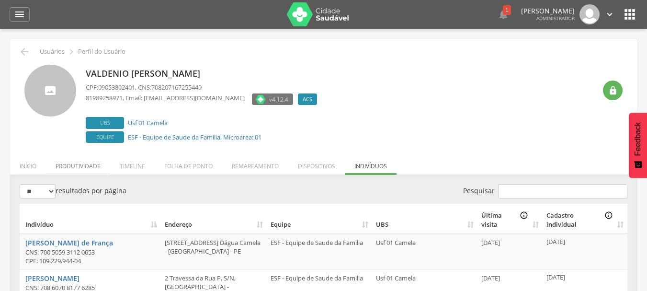
click at [76, 166] on li "Produtividade" at bounding box center [78, 163] width 64 height 23
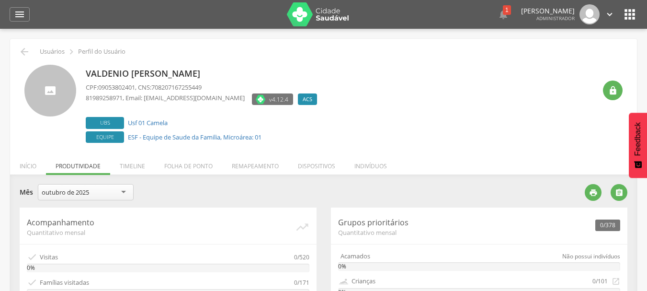
click at [453, 62] on div "Valdenio [PERSON_NAME] CPF: 09053802401 , CNS: 708207167255449 81989258971 , Em…" at bounding box center [323, 101] width 612 height 88
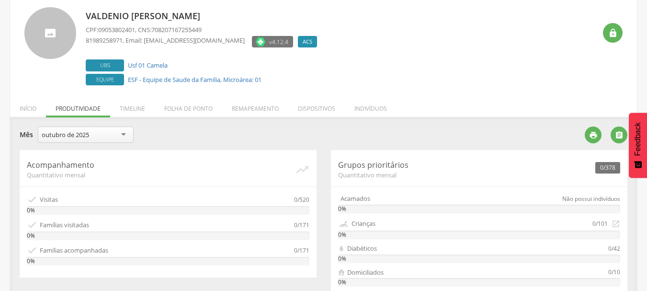
scroll to position [77, 0]
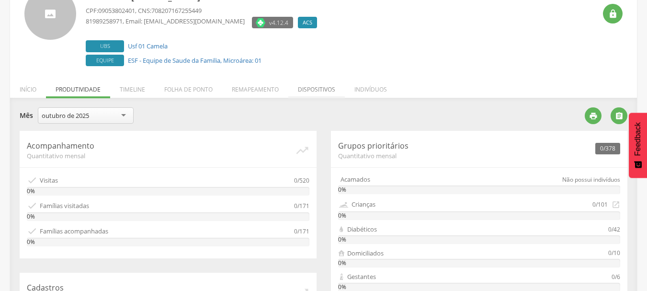
click at [317, 87] on li "Dispositivos" at bounding box center [316, 87] width 57 height 23
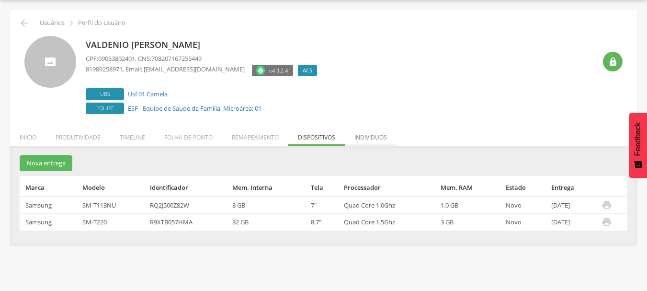
click at [364, 139] on li "Indivíduos" at bounding box center [371, 135] width 52 height 23
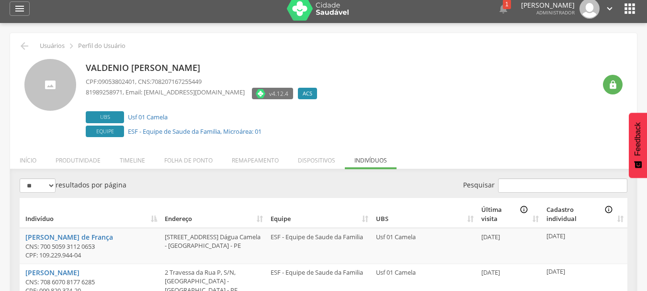
scroll to position [0, 0]
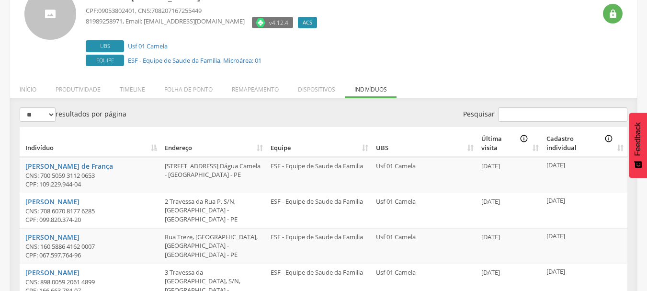
scroll to position [96, 0]
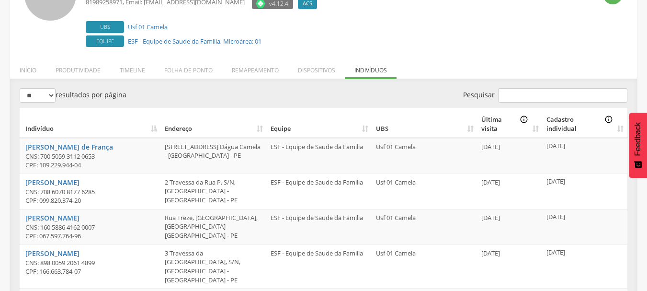
click at [533, 131] on th "Última visita info_outline" at bounding box center [509, 123] width 65 height 30
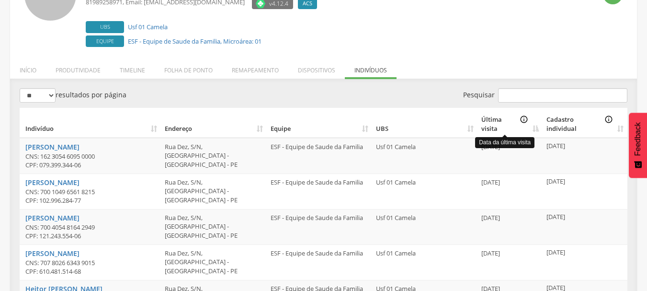
click at [524, 121] on icon "info_outline" at bounding box center [524, 124] width 9 height 18
click at [524, 117] on icon "info_outline" at bounding box center [524, 124] width 9 height 18
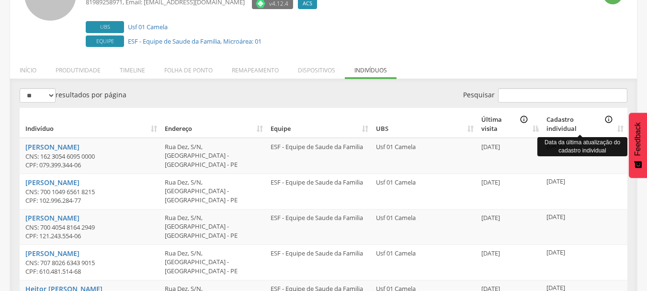
click at [610, 131] on icon "info_outline" at bounding box center [608, 124] width 9 height 18
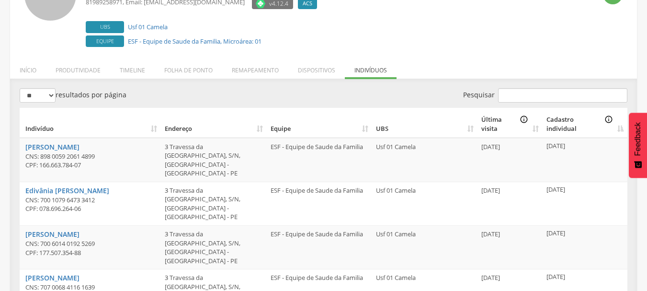
click at [622, 129] on th "Cadastro individual info_outline" at bounding box center [585, 123] width 85 height 30
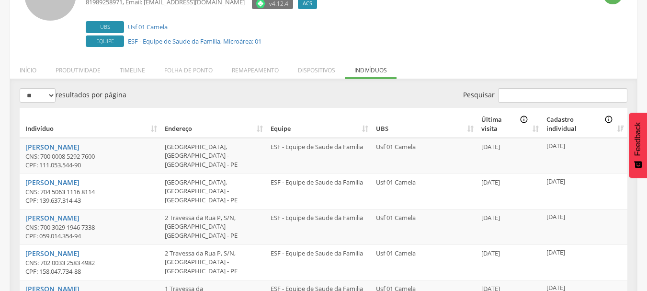
click at [622, 129] on th "Cadastro individual info_outline" at bounding box center [585, 123] width 85 height 30
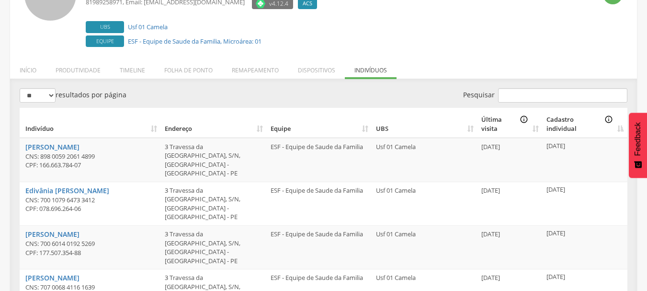
click at [622, 129] on th "Cadastro individual info_outline" at bounding box center [585, 123] width 85 height 30
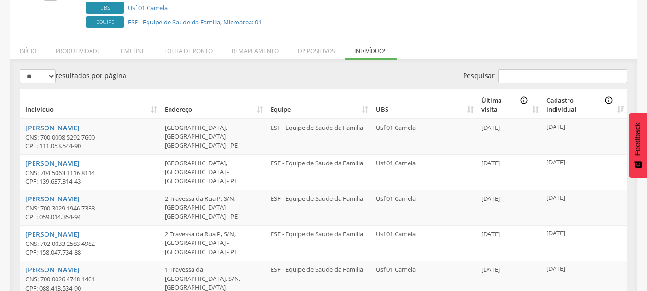
click at [424, 91] on div "** ** ** *** resultados por página Pesquisar Indivíduo Endereço Equipe UBS Últi…" at bounding box center [324, 291] width 608 height 444
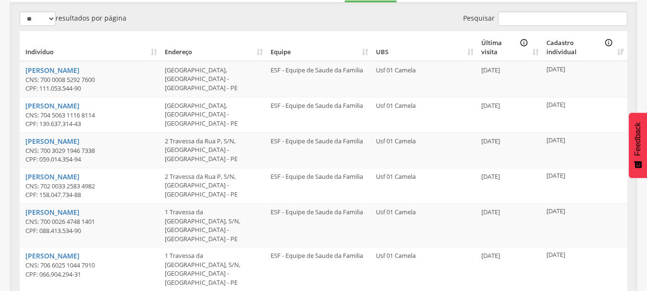
scroll to position [192, 0]
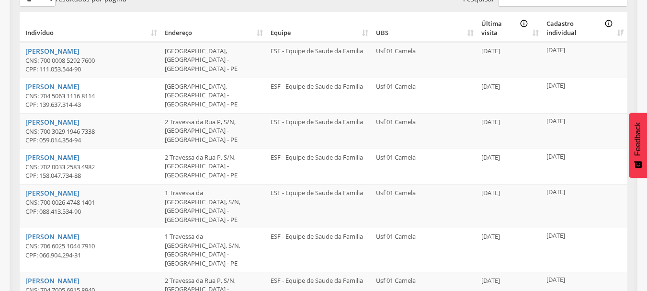
click at [424, 91] on td "Usf 01 Camela" at bounding box center [424, 95] width 105 height 35
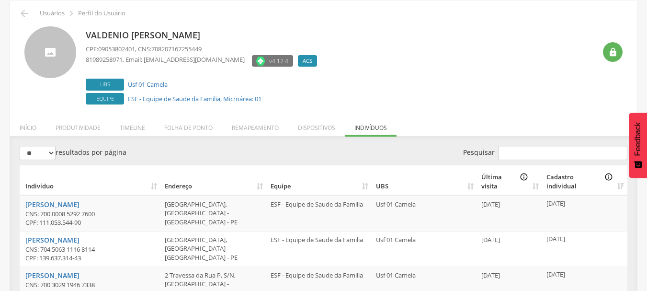
scroll to position [19, 0]
click at [368, 59] on div "Valdenio [PERSON_NAME] CPF: 09053802401 , CNS: 708207167255449 81989258971 , Em…" at bounding box center [341, 66] width 510 height 80
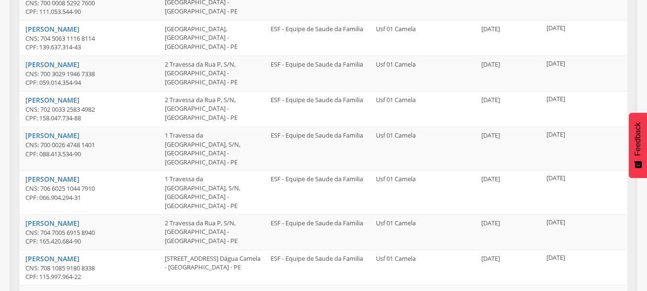
scroll to position [331, 0]
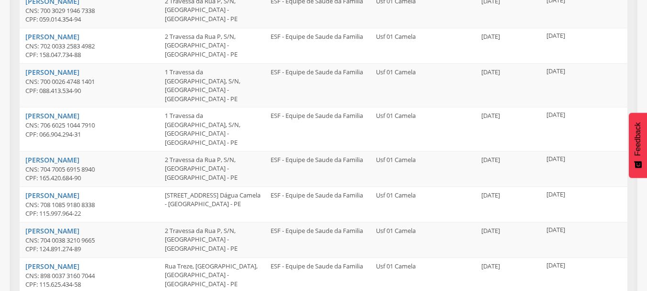
click at [635, 81] on div "**********" at bounding box center [323, 99] width 627 height 454
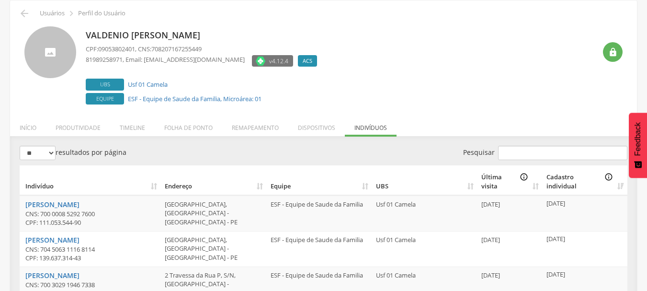
scroll to position [57, 0]
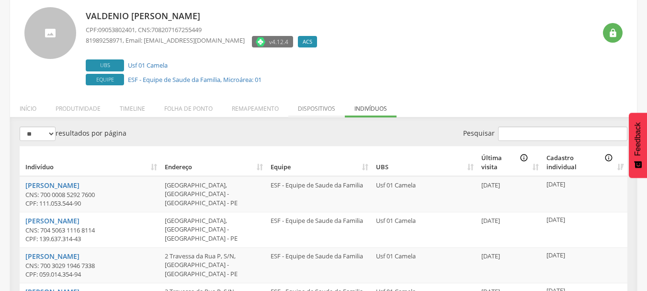
click at [309, 104] on li "Dispositivos" at bounding box center [316, 106] width 57 height 23
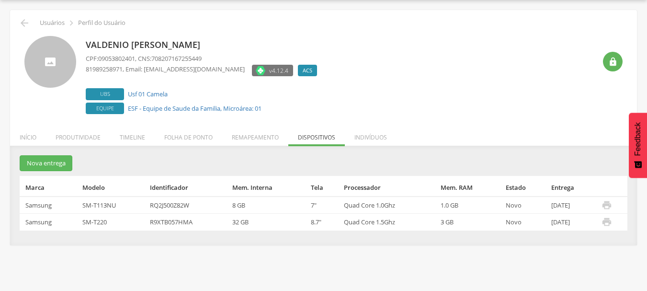
scroll to position [29, 0]
click at [389, 139] on li "Indivíduos" at bounding box center [371, 135] width 52 height 23
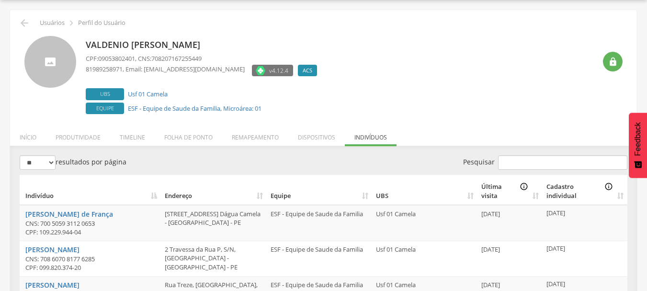
scroll to position [57, 0]
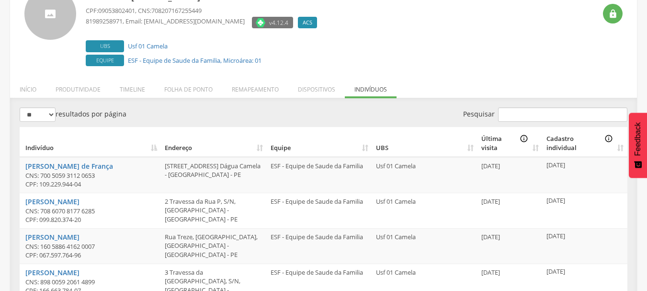
click at [388, 44] on div "Valdenio [PERSON_NAME] CPF: 09053802401 , CNS: 708207167255449 81989258971 , Em…" at bounding box center [341, 28] width 510 height 80
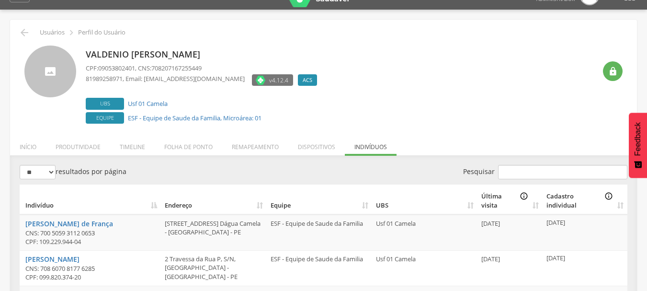
scroll to position [0, 0]
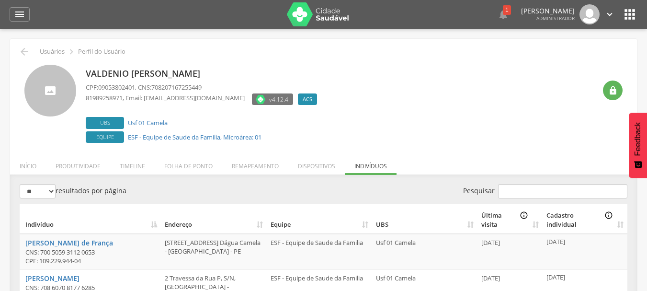
click at [408, 68] on div "Valdenio [PERSON_NAME] CPF: 09053802401 , CNS: 708207167255449 81989258971 , Em…" at bounding box center [341, 105] width 510 height 80
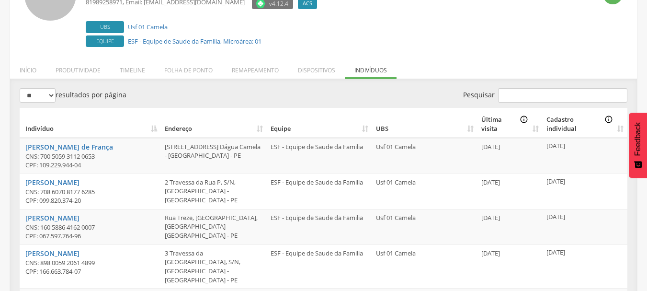
scroll to position [115, 0]
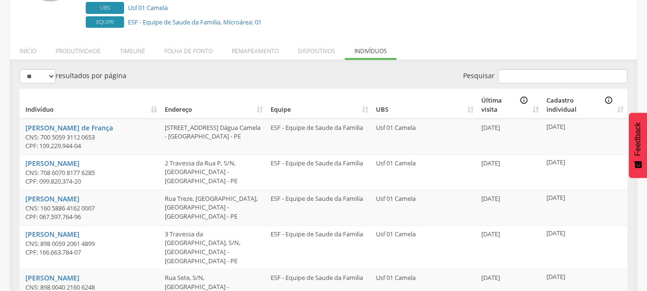
click at [385, 79] on div "** ** ** *** resultados por página Pesquisar Indivíduo Endereço Equipe UBS Últi…" at bounding box center [324, 287] width 608 height 436
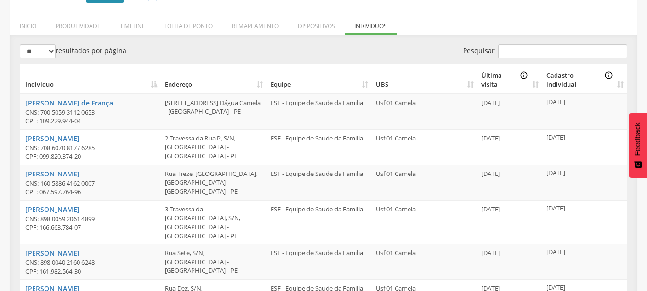
scroll to position [121, 0]
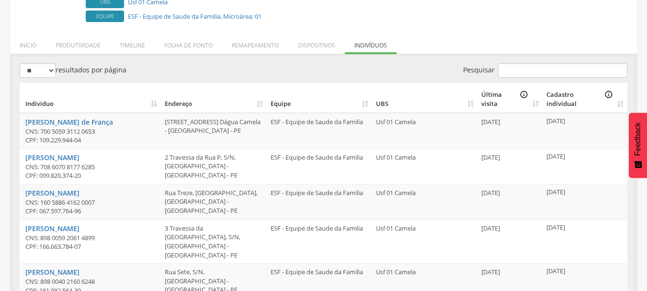
click at [307, 65] on div "** ** ** *** resultados por página" at bounding box center [168, 71] width 297 height 17
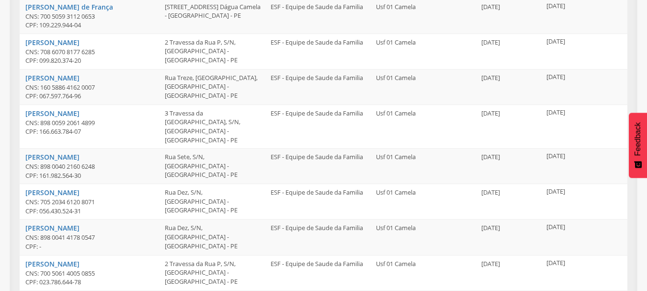
scroll to position [331, 0]
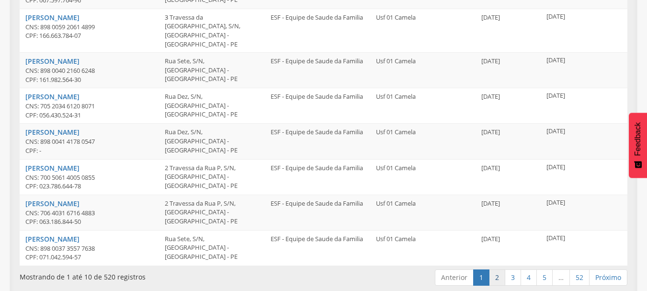
click at [497, 272] on link "2" at bounding box center [497, 277] width 16 height 16
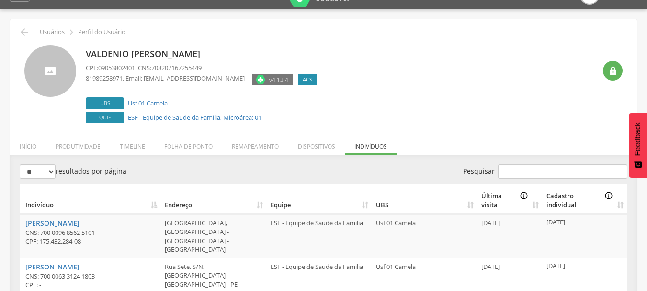
scroll to position [0, 0]
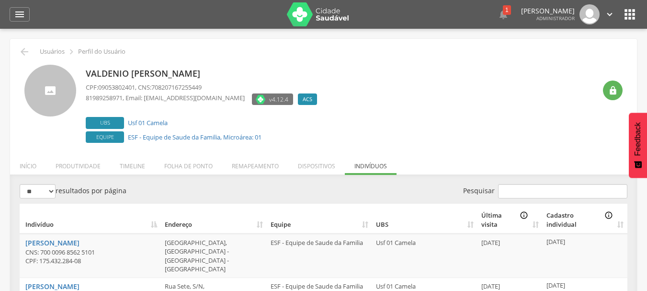
click at [426, 123] on div "Valdenio [PERSON_NAME] CPF: 09053802401 , CNS: 708207167255449 81989258971 , Em…" at bounding box center [341, 105] width 510 height 80
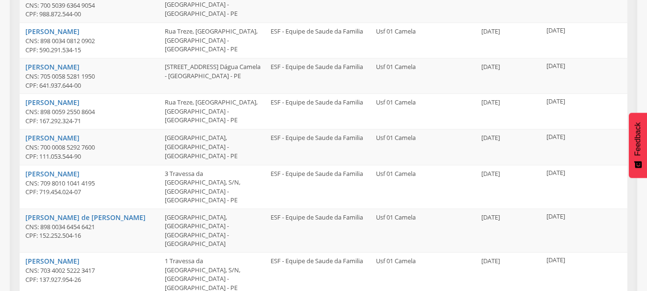
scroll to position [331, 0]
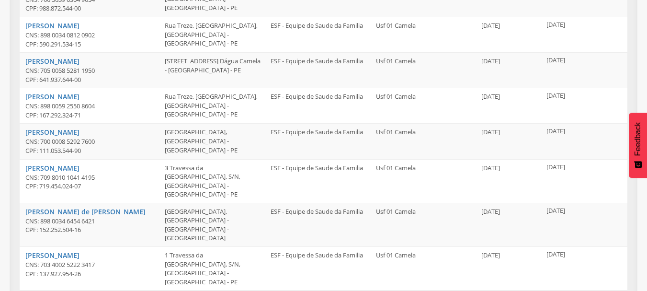
click at [10, 140] on div "**********" at bounding box center [323, 88] width 627 height 470
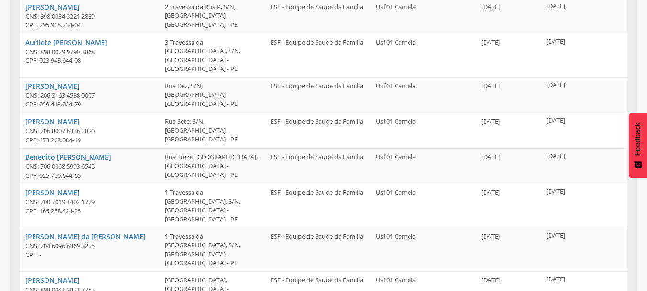
scroll to position [159, 0]
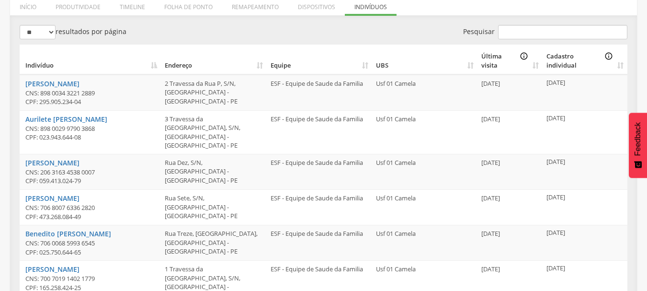
click at [405, 31] on div "Pesquisar" at bounding box center [479, 33] width 297 height 17
click at [405, 31] on div "** ** ** *** resultados por página Pesquisar Indivíduo Endereço Equipe UBS Últi…" at bounding box center [324, 251] width 608 height 453
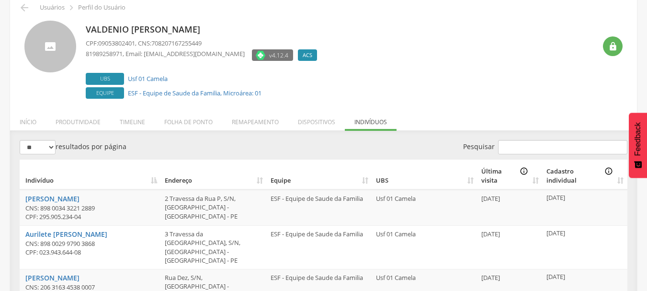
scroll to position [0, 0]
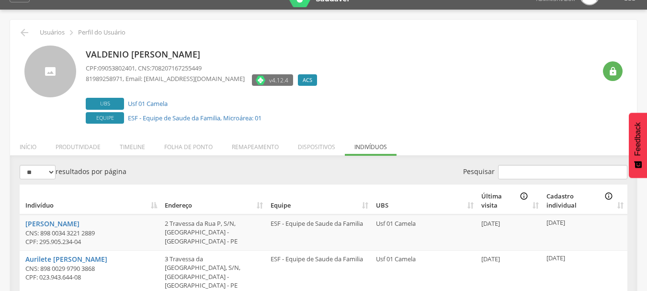
click at [480, 68] on div "Valdenio [PERSON_NAME] CPF: 09053802401 , CNS: 708207167255449 81989258971 , Em…" at bounding box center [341, 85] width 510 height 80
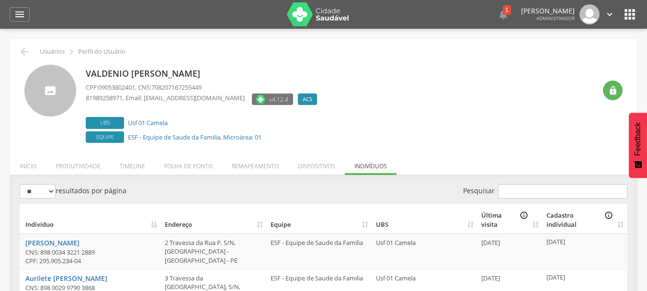
click at [486, 52] on div " Usuários  Perfil do Usuário" at bounding box center [323, 51] width 612 height 11
click at [458, 53] on div " Usuários  Perfil do Usuário" at bounding box center [323, 51] width 612 height 11
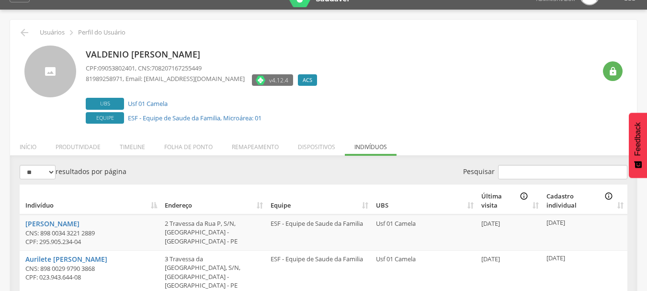
scroll to position [38, 0]
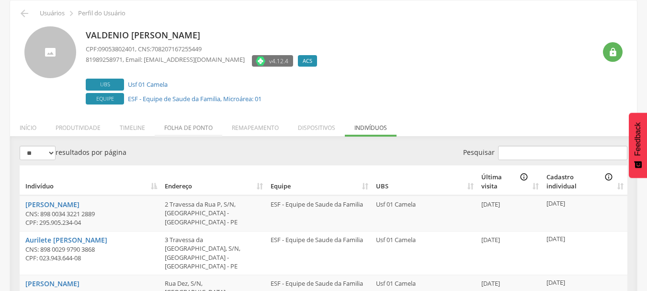
click at [190, 124] on li "Folha de ponto" at bounding box center [189, 125] width 68 height 23
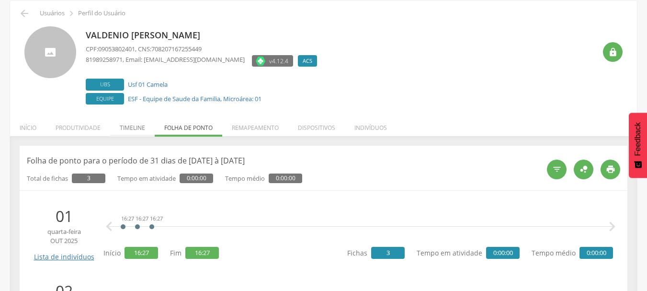
click at [128, 123] on li "Timeline" at bounding box center [132, 125] width 45 height 23
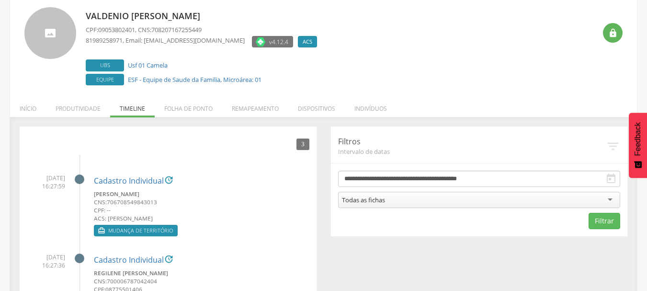
scroll to position [77, 0]
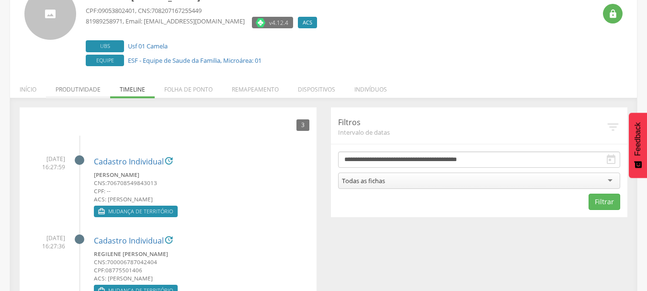
click at [68, 92] on li "Produtividade" at bounding box center [78, 87] width 64 height 23
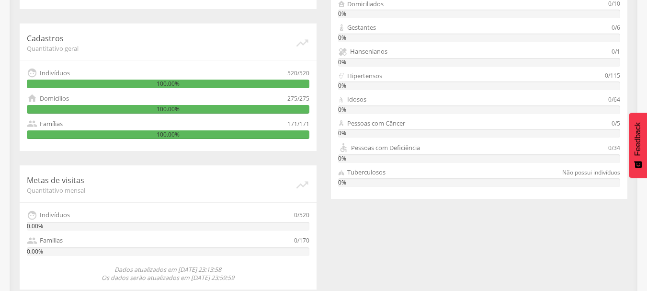
scroll to position [334, 0]
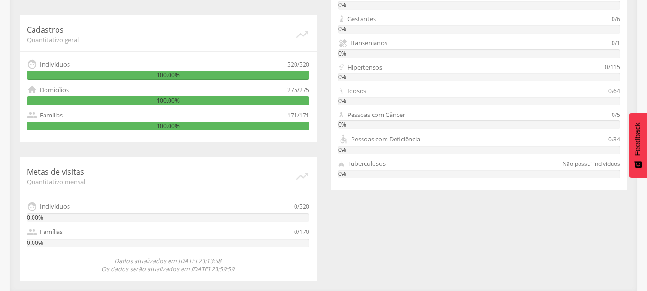
click at [81, 122] on div "100.00%" at bounding box center [168, 126] width 283 height 9
click at [58, 115] on div "Famílias" at bounding box center [51, 115] width 23 height 9
click at [99, 125] on div "100.00%" at bounding box center [168, 126] width 283 height 9
click at [270, 34] on div "Cadastros Quantitativo geral   Indivíduos 520/520 100.00%  Domicílios 275/27…" at bounding box center [168, 78] width 297 height 127
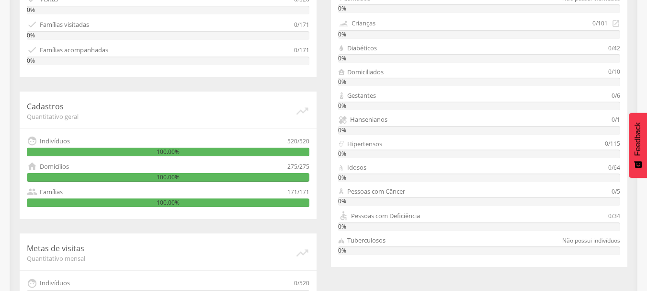
scroll to position [143, 0]
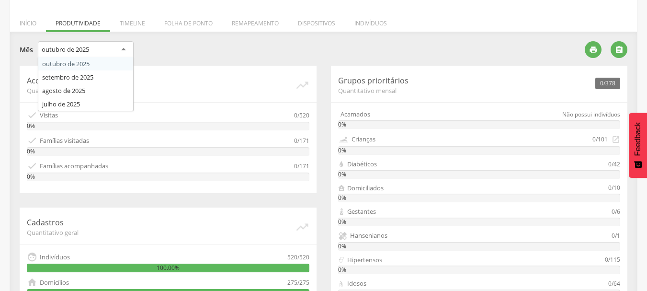
click at [117, 47] on div "outubro de 2025" at bounding box center [86, 49] width 96 height 17
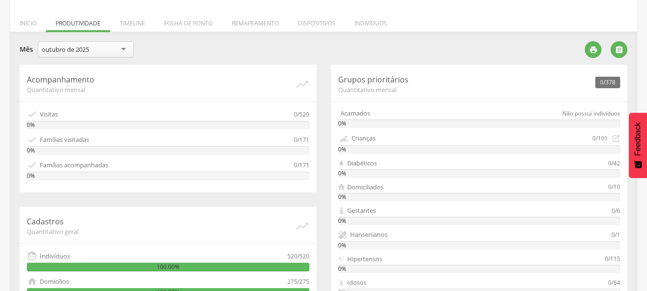
click at [117, 47] on div "outubro de 2025" at bounding box center [86, 49] width 96 height 16
click at [134, 24] on li "Timeline" at bounding box center [132, 21] width 45 height 23
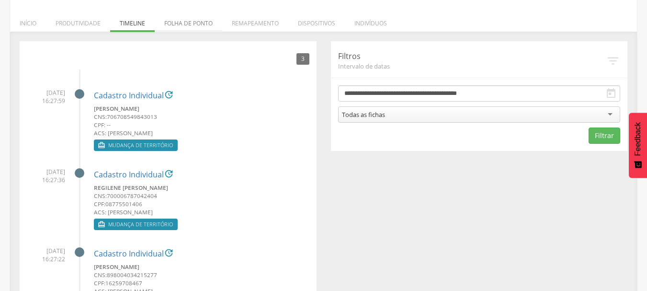
click at [173, 24] on li "Folha de ponto" at bounding box center [189, 21] width 68 height 23
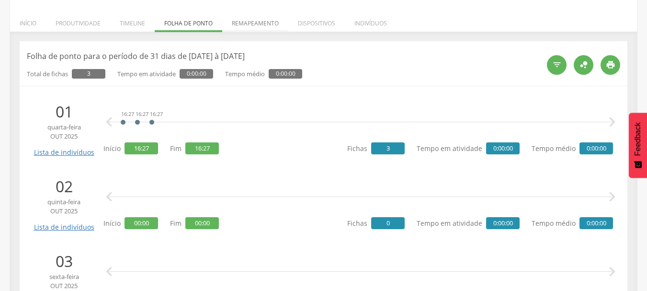
click at [261, 26] on li "Remapeamento" at bounding box center [255, 21] width 66 height 23
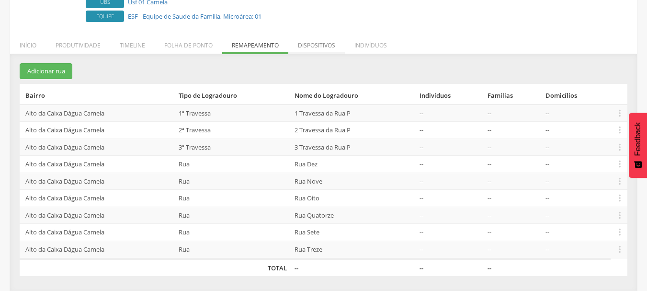
click at [330, 41] on li "Dispositivos" at bounding box center [316, 43] width 57 height 23
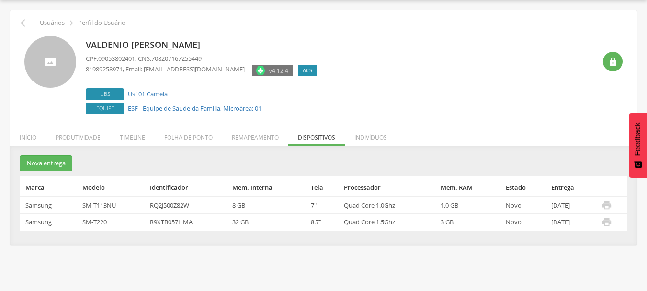
click at [364, 91] on div "Valdenio [PERSON_NAME] CPF: 09053802401 , CNS: 708207167255449 81989258971 , Em…" at bounding box center [341, 76] width 510 height 80
click at [369, 129] on li "Indivíduos" at bounding box center [371, 135] width 52 height 23
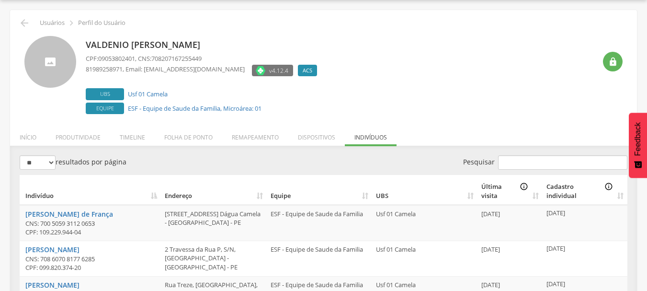
scroll to position [143, 0]
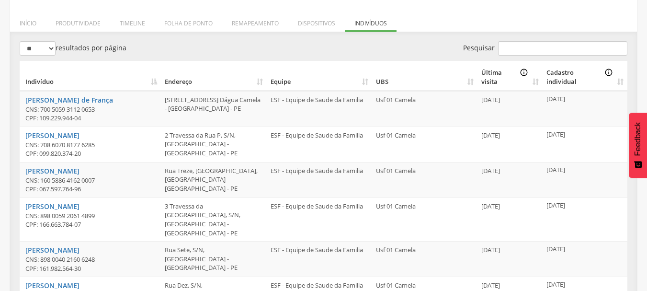
click at [361, 49] on div "** ** ** *** resultados por página Pesquisar Indivíduo Endereço Equipe UBS Últi…" at bounding box center [324, 259] width 608 height 436
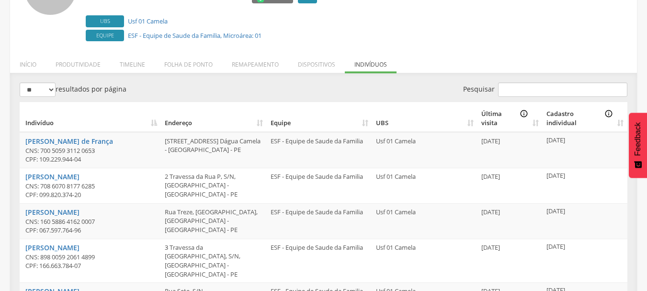
scroll to position [0, 0]
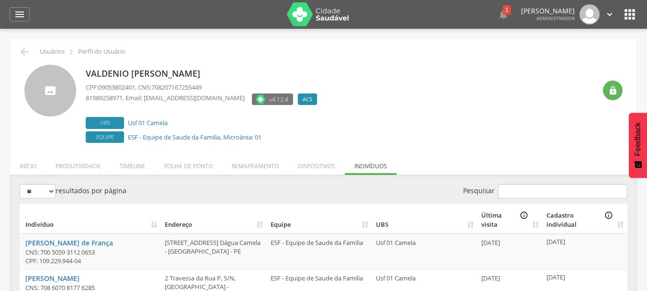
click at [419, 49] on div " Usuários  Perfil do Usuário" at bounding box center [323, 51] width 612 height 11
click at [11, 37] on div "**********" at bounding box center [323, 174] width 647 height 291
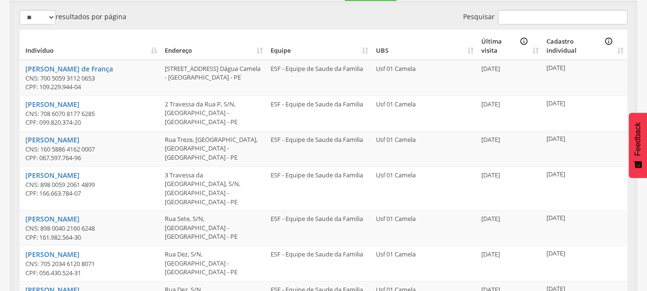
scroll to position [161, 0]
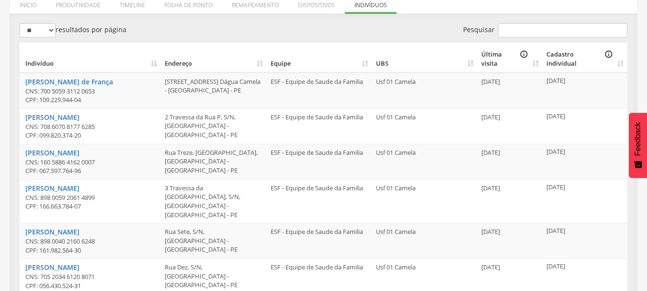
click at [497, 84] on td "[DATE]" at bounding box center [509, 90] width 65 height 35
drag, startPoint x: 81, startPoint y: 54, endPoint x: 50, endPoint y: 32, distance: 37.7
click at [50, 32] on div "** ** ** *** resultados por página Pesquisar Indivíduo Endereço Equipe UBS Últi…" at bounding box center [324, 241] width 608 height 436
click at [50, 32] on select "** ** ** ***" at bounding box center [38, 30] width 36 height 14
select select "***"
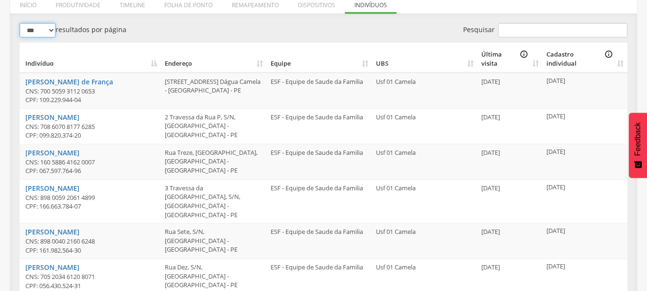
click at [20, 23] on select "** ** ** ***" at bounding box center [38, 30] width 36 height 14
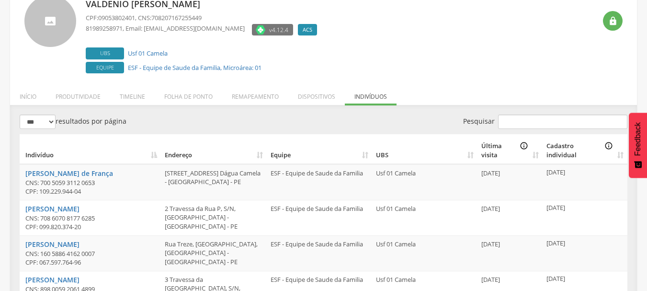
scroll to position [0, 0]
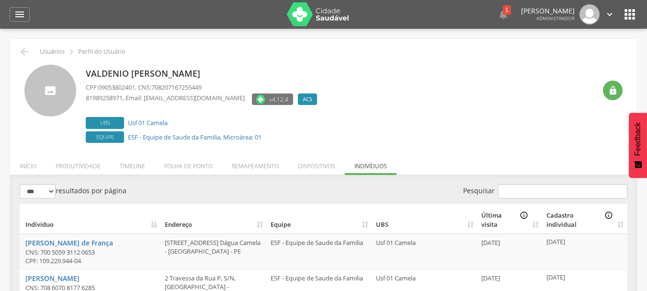
click at [452, 79] on div "Valdenio [PERSON_NAME] CPF: 09053802401 , CNS: 708207167255449 81989258971 , Em…" at bounding box center [341, 105] width 510 height 80
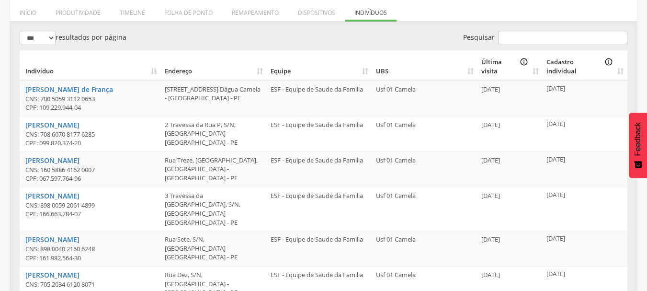
scroll to position [172, 0]
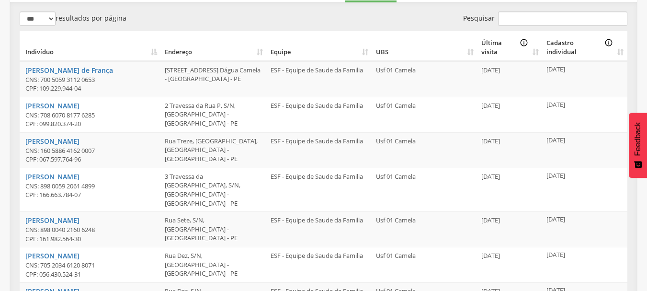
click at [328, 25] on div "Pesquisar" at bounding box center [479, 19] width 311 height 17
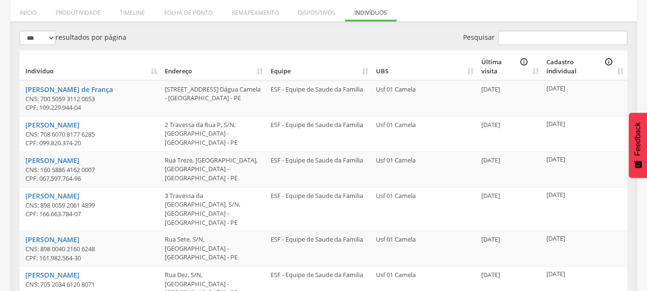
scroll to position [134, 0]
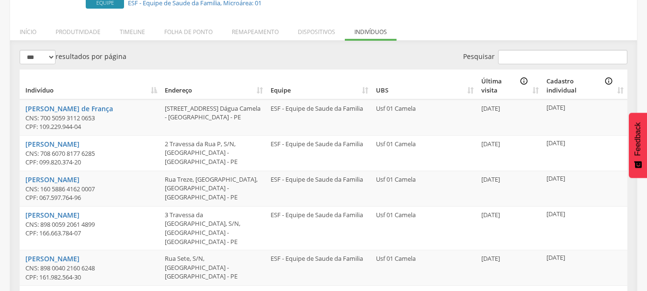
click at [255, 54] on div "** ** ** *** resultados por página" at bounding box center [168, 58] width 297 height 17
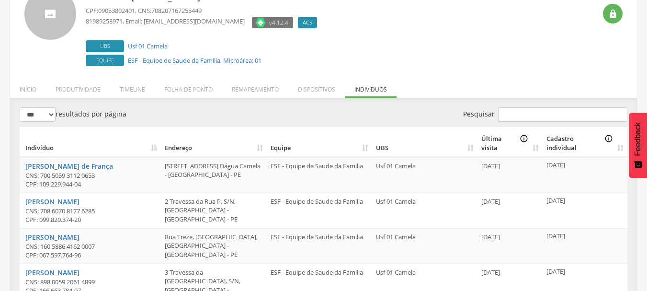
scroll to position [0, 0]
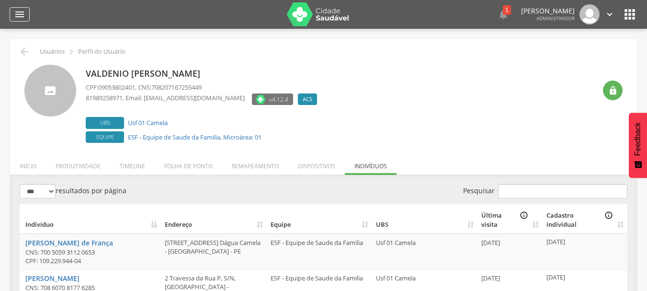
click at [23, 15] on icon "" at bounding box center [19, 14] width 11 height 11
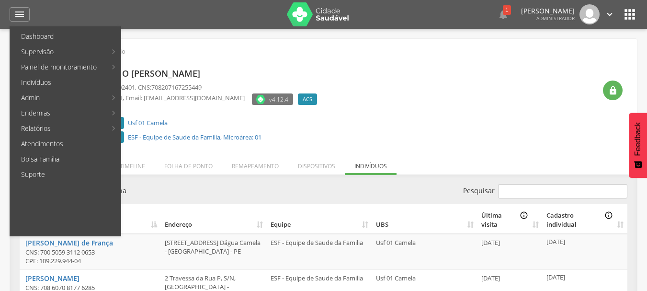
click at [448, 57] on div "Valdenio [PERSON_NAME] CPF: 09053802401 , CNS: 708207167255449 81989258971 , Em…" at bounding box center [323, 101] width 612 height 88
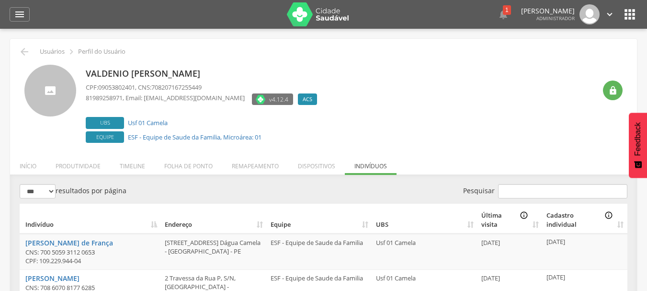
click at [517, 84] on div "Valdenio [PERSON_NAME] CPF: 09053802401 , CNS: 708207167255449 81989258971 , Em…" at bounding box center [341, 105] width 510 height 80
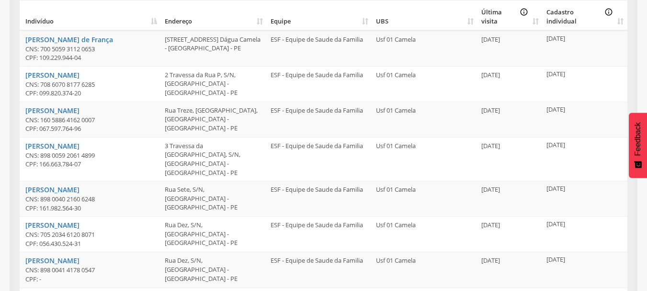
scroll to position [196, 0]
